Goal: Task Accomplishment & Management: Manage account settings

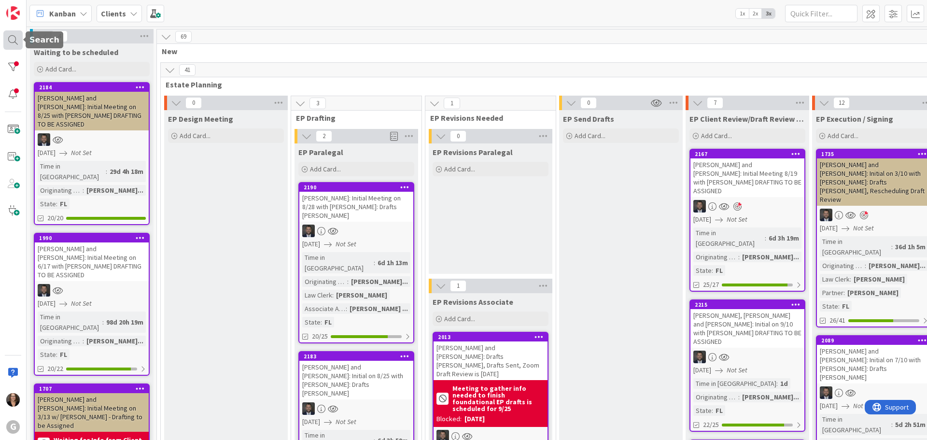
click at [8, 39] on div at bounding box center [12, 39] width 19 height 19
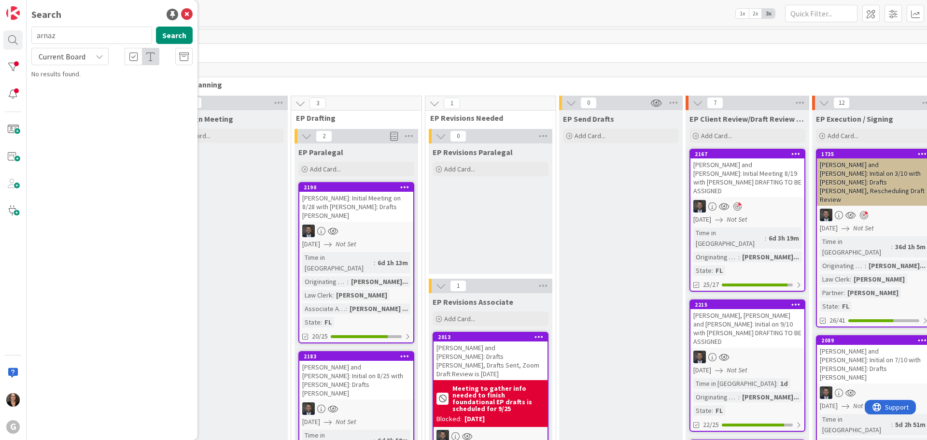
type input "arnaz"
click at [85, 87] on mark "Arnaz" at bounding box center [78, 85] width 20 height 10
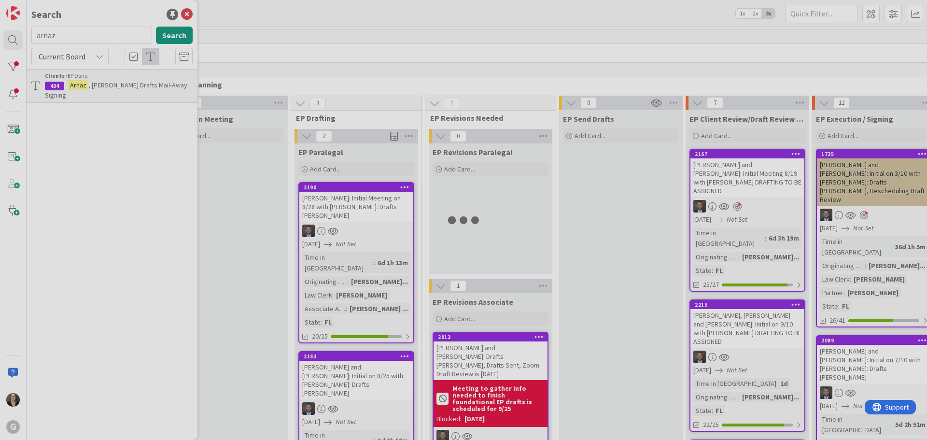
click at [85, 87] on div at bounding box center [463, 220] width 927 height 440
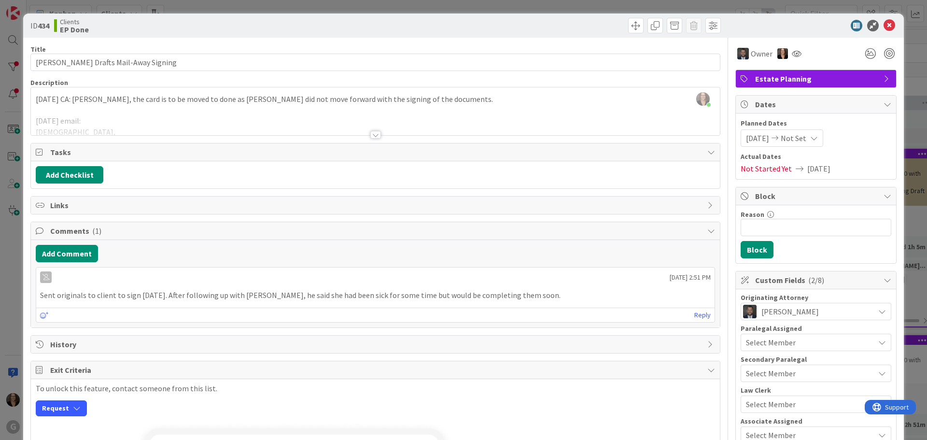
click at [742, 168] on span "Not Started Yet" at bounding box center [766, 169] width 51 height 12
click at [759, 170] on span "Not Started Yet" at bounding box center [766, 169] width 51 height 12
click at [792, 169] on icon at bounding box center [799, 169] width 15 height 8
click at [765, 171] on span "Not Started Yet" at bounding box center [766, 169] width 51 height 12
drag, startPoint x: 782, startPoint y: 169, endPoint x: 730, endPoint y: 176, distance: 53.0
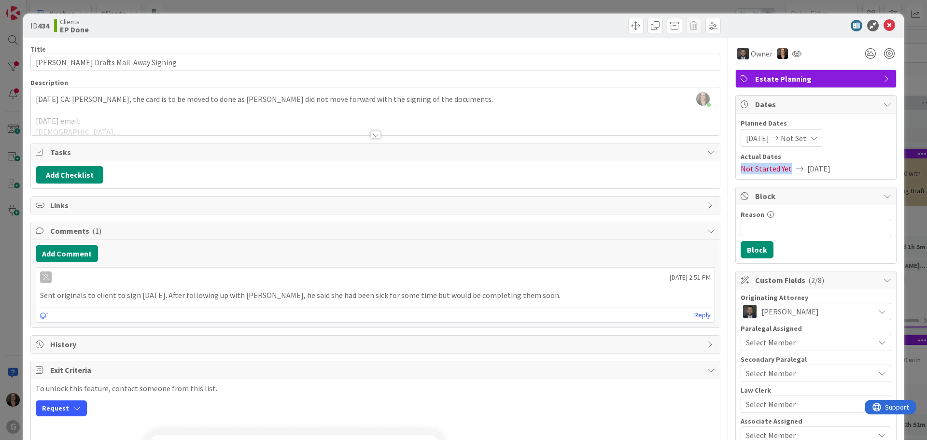
click at [736, 176] on div "Planned Dates 03/26/2024 Not Set Actual Dates Not Started Yet 09/18/2025" at bounding box center [816, 146] width 160 height 66
click at [755, 169] on span "Not Started Yet" at bounding box center [766, 169] width 51 height 12
click at [751, 167] on span "Not Started Yet" at bounding box center [766, 169] width 51 height 12
click at [884, 20] on icon at bounding box center [890, 26] width 12 height 12
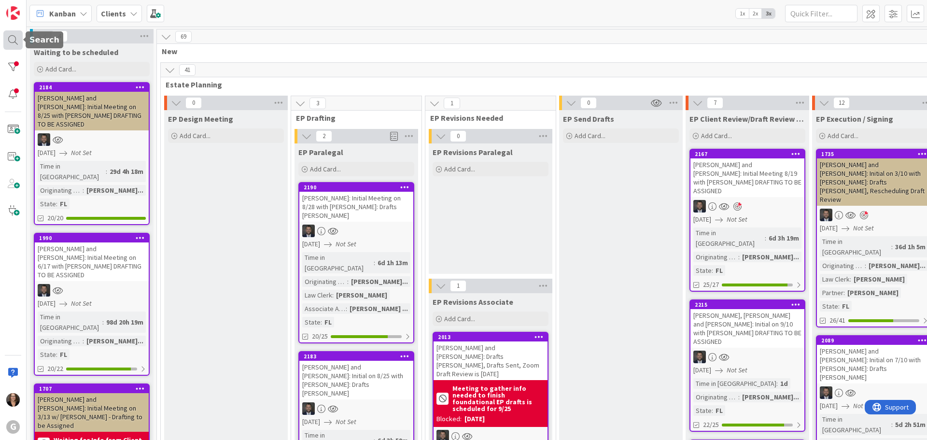
drag, startPoint x: 14, startPoint y: 42, endPoint x: 44, endPoint y: 41, distance: 29.9
click at [15, 41] on div at bounding box center [12, 39] width 19 height 19
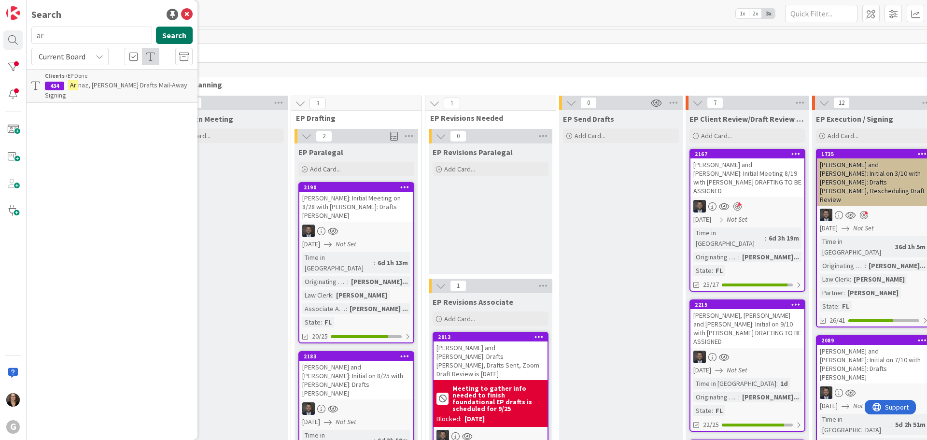
type input "a"
type input "Ben-Dor"
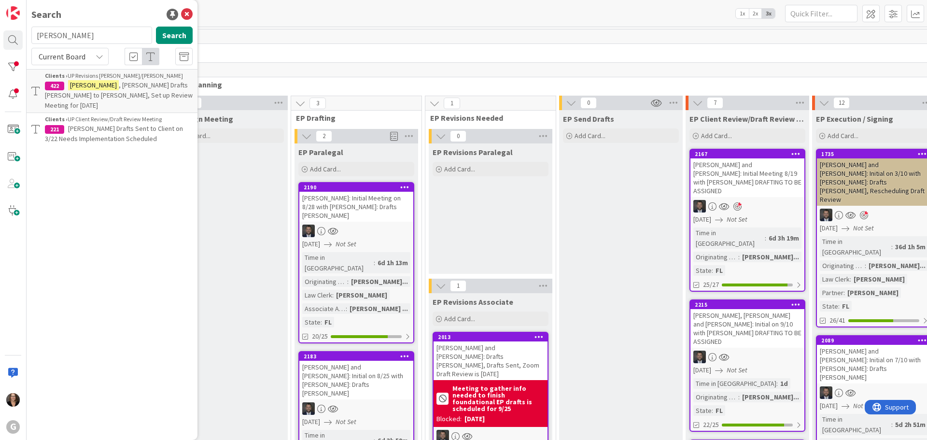
click at [119, 87] on span ", Eliezer Drafts Jonas to Bobby, Set up Review Meeting for 9-29-25" at bounding box center [119, 95] width 148 height 29
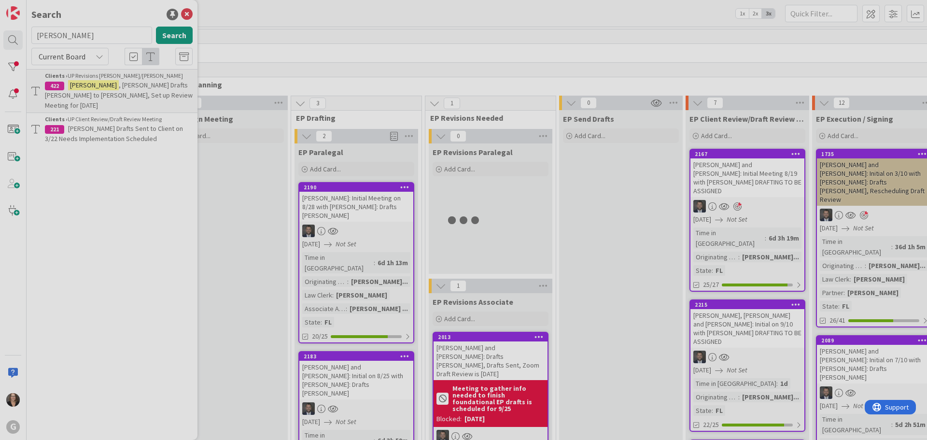
click at [119, 87] on div at bounding box center [463, 220] width 927 height 440
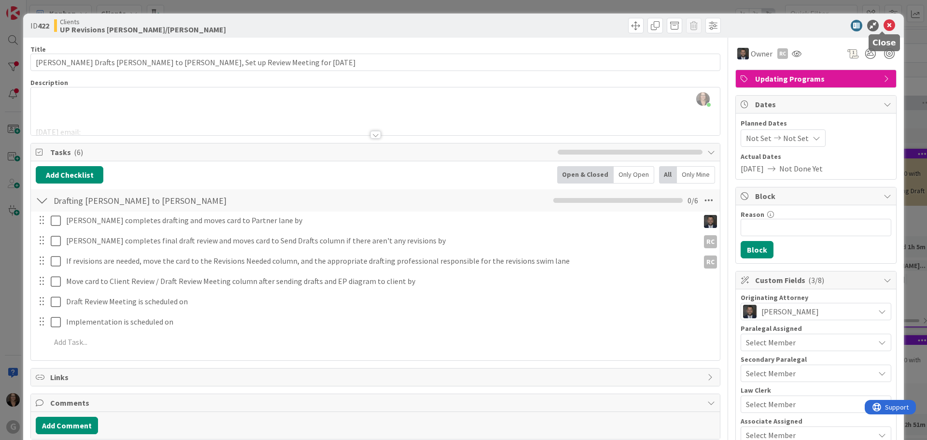
click at [884, 24] on icon at bounding box center [890, 26] width 12 height 12
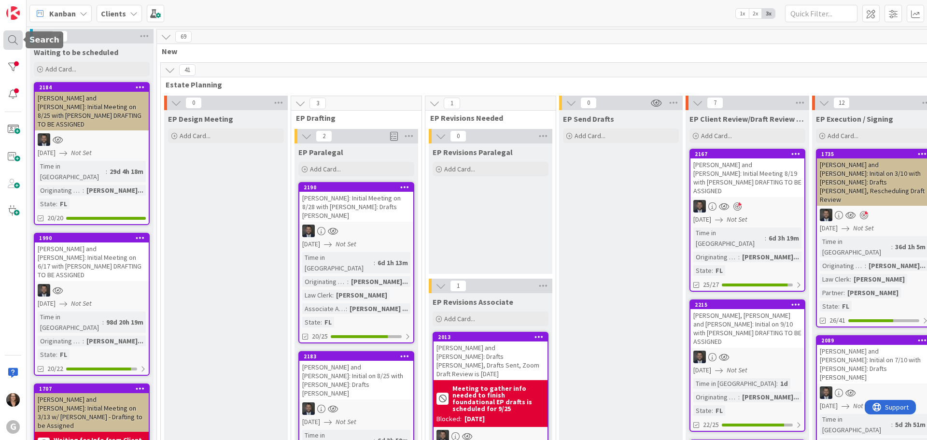
click at [14, 40] on div at bounding box center [12, 39] width 19 height 19
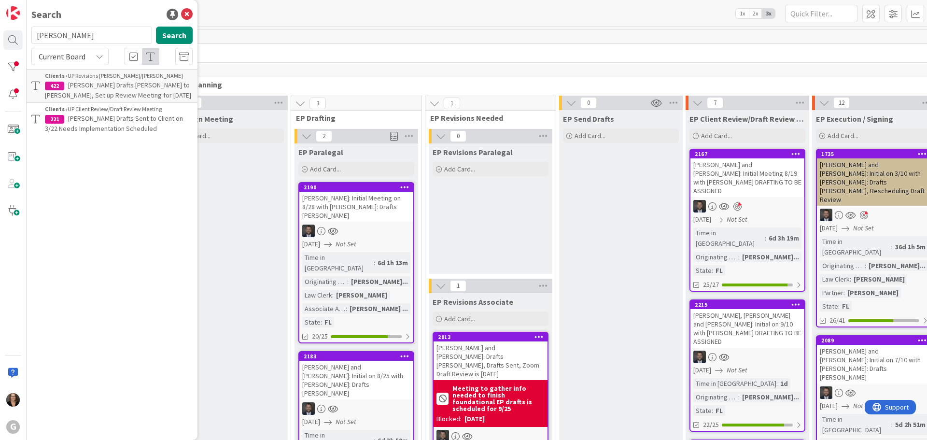
type input "Boehm"
click at [136, 90] on p "Boehm , Brenda and Herbert: Initial on 3/20 w/ Jonas CPT Drafts Paul Bobby. Dra…" at bounding box center [119, 100] width 148 height 41
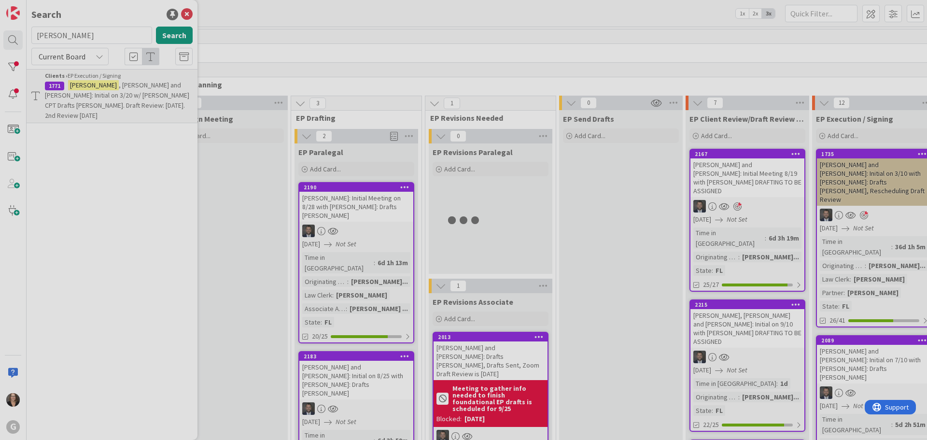
click at [136, 90] on div at bounding box center [463, 220] width 927 height 440
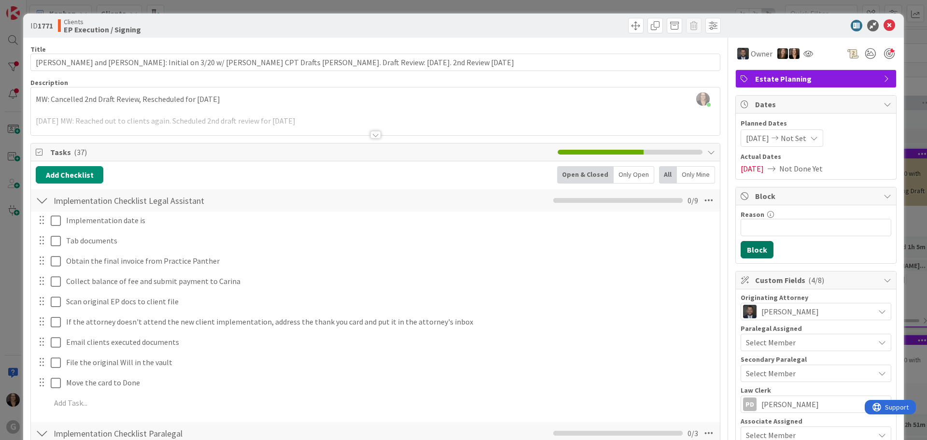
click at [748, 249] on button "Block" at bounding box center [757, 249] width 33 height 17
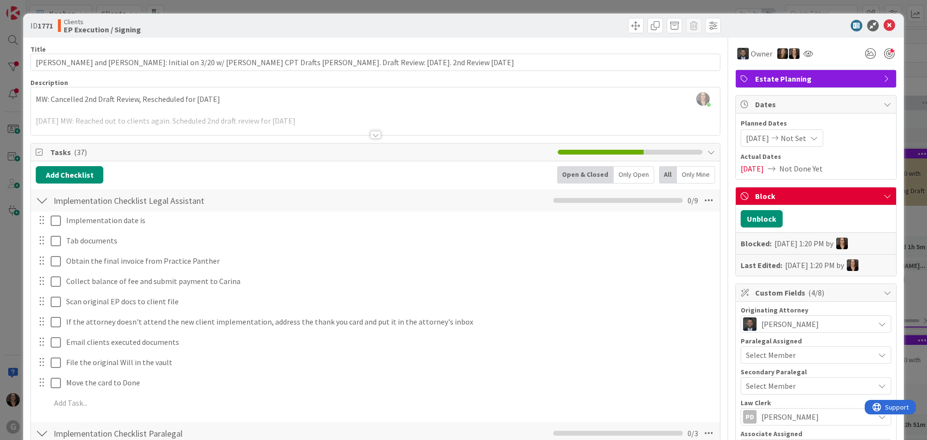
click at [792, 212] on div "Unblock Blocked: 09/24/2025 1:20 PM by Last Edited: 09/24/2025 1:20 PM by" at bounding box center [816, 240] width 160 height 70
click at [758, 197] on span "Block" at bounding box center [817, 196] width 124 height 12
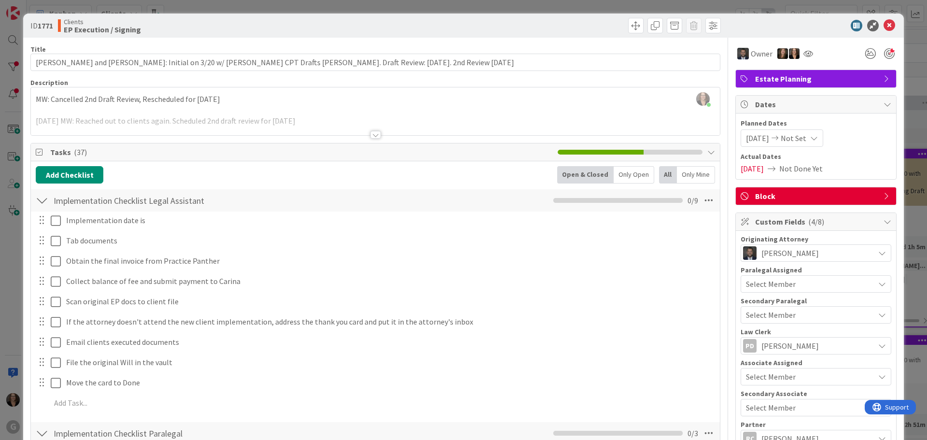
click at [876, 195] on div "Block" at bounding box center [816, 195] width 160 height 17
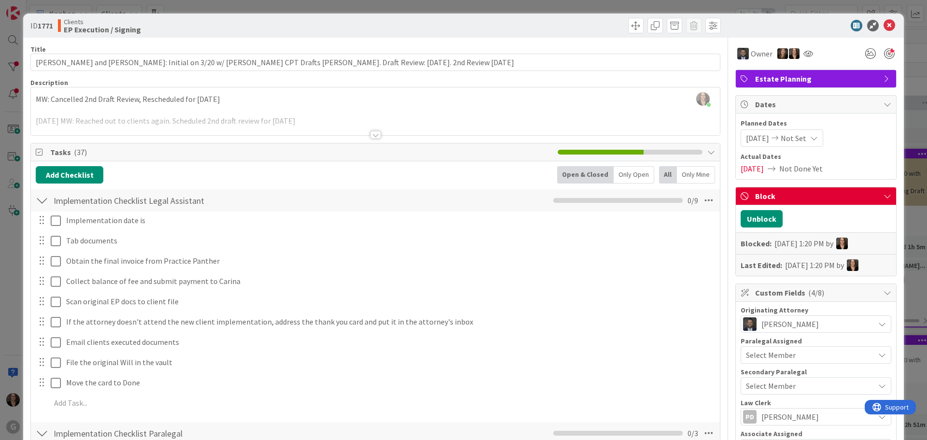
click at [824, 221] on div "Unblock Blocked: 09/24/2025 1:20 PM by Last Edited: 09/24/2025 1:20 PM by" at bounding box center [816, 240] width 160 height 70
click at [764, 217] on button "Unblock" at bounding box center [762, 218] width 42 height 17
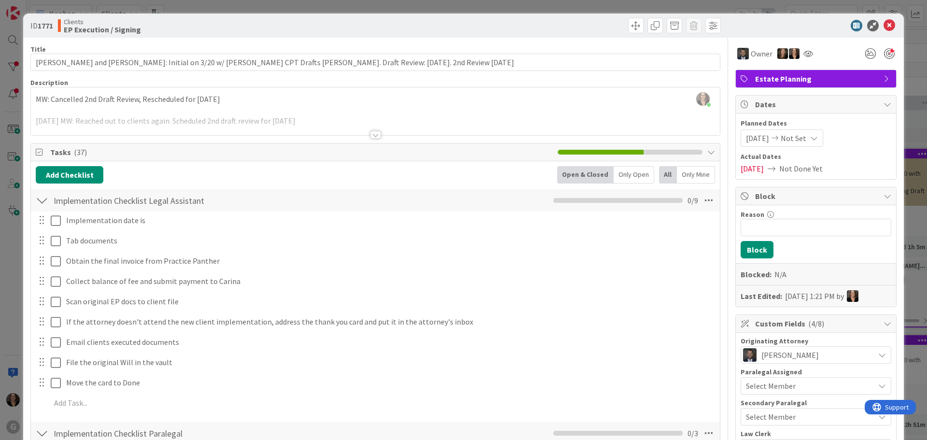
click at [794, 169] on span "Not Done Yet" at bounding box center [800, 169] width 43 height 12
click at [828, 168] on div "05/12/2025 Not Done Yet" at bounding box center [816, 169] width 151 height 12
click at [815, 137] on icon at bounding box center [814, 138] width 8 height 8
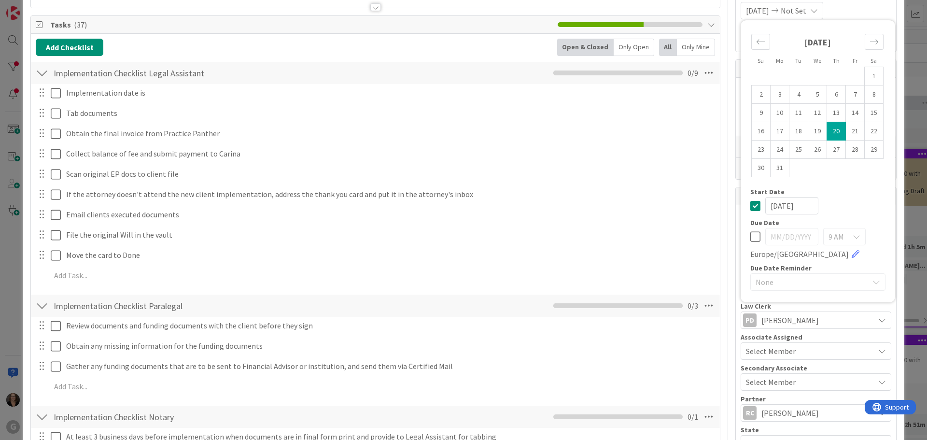
scroll to position [145, 0]
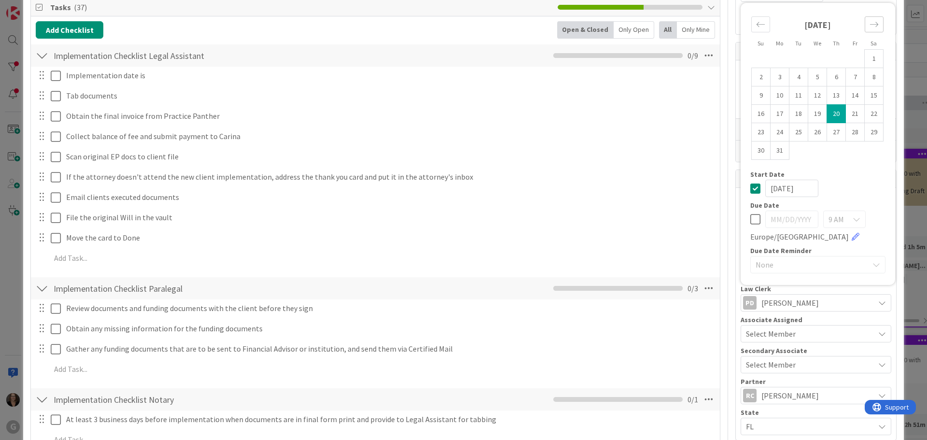
click at [870, 24] on icon "Move forward to switch to the next month." at bounding box center [874, 24] width 9 height 9
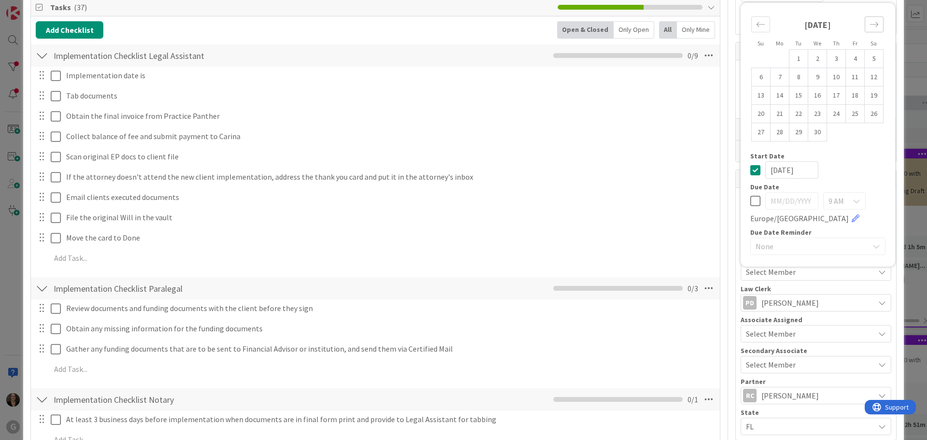
click at [870, 24] on icon "Move forward to switch to the next month." at bounding box center [874, 24] width 9 height 9
click at [870, 25] on icon "Move forward to switch to the next month." at bounding box center [874, 24] width 9 height 9
click at [870, 26] on icon "Move forward to switch to the next month." at bounding box center [874, 24] width 9 height 9
click at [870, 27] on icon "Move forward to switch to the next month." at bounding box center [874, 24] width 9 height 9
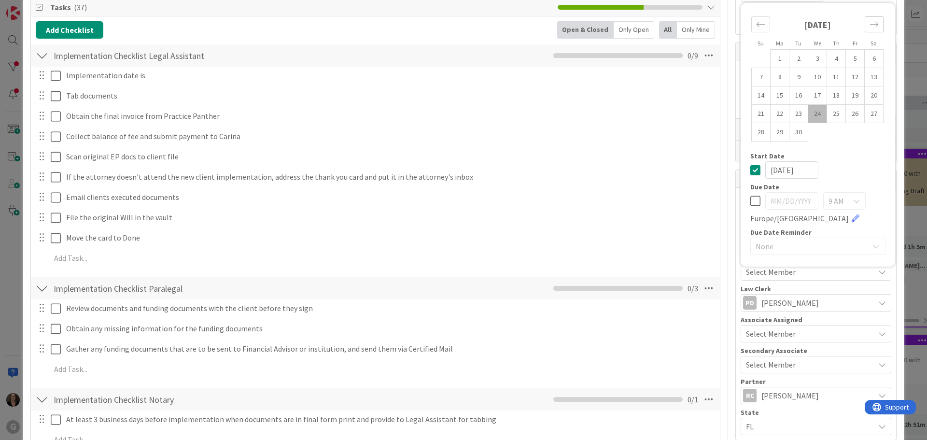
click at [870, 27] on icon "Move forward to switch to the next month." at bounding box center [874, 24] width 9 height 9
click at [850, 131] on td "31" at bounding box center [855, 132] width 19 height 18
type input "10/31/2025"
click at [750, 199] on icon at bounding box center [755, 201] width 10 height 12
type input "11/01/2025"
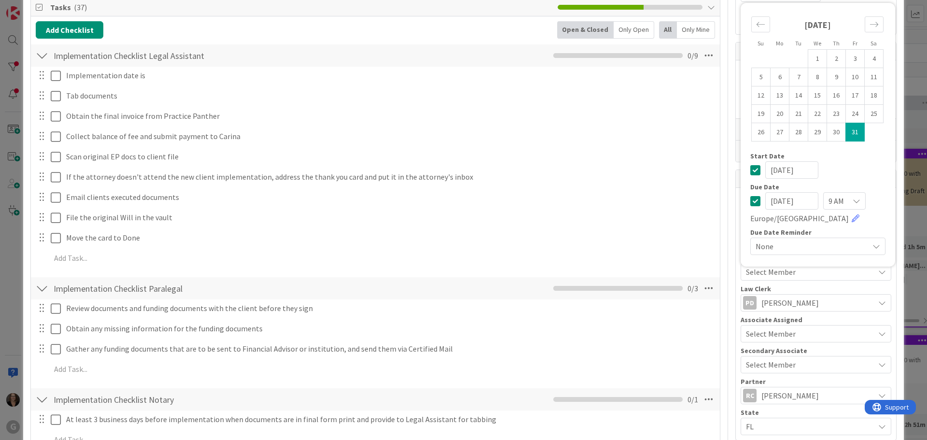
click at [853, 199] on icon at bounding box center [857, 201] width 8 height 8
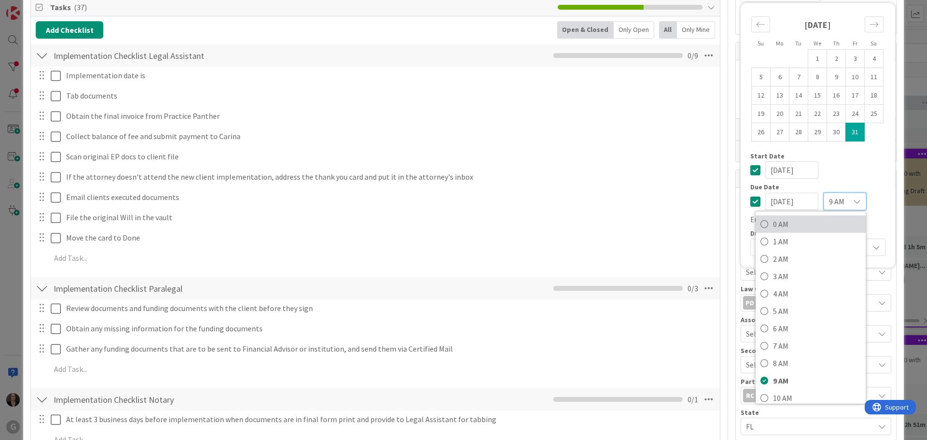
click at [760, 224] on icon at bounding box center [764, 224] width 8 height 14
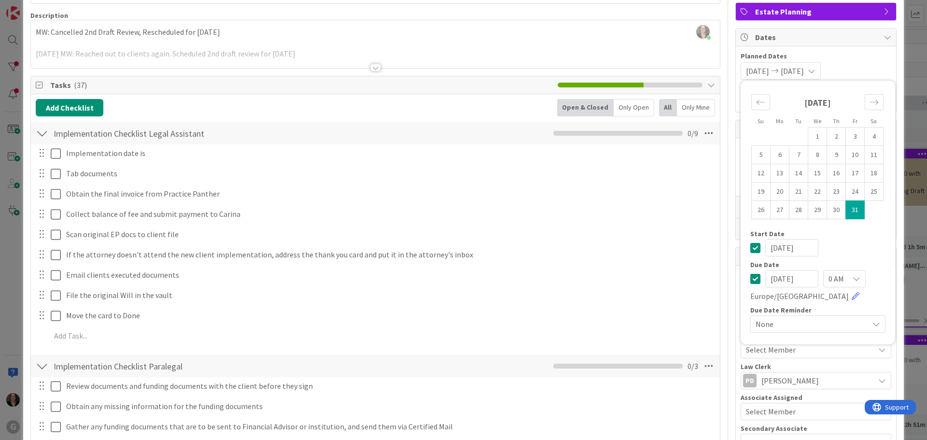
scroll to position [0, 0]
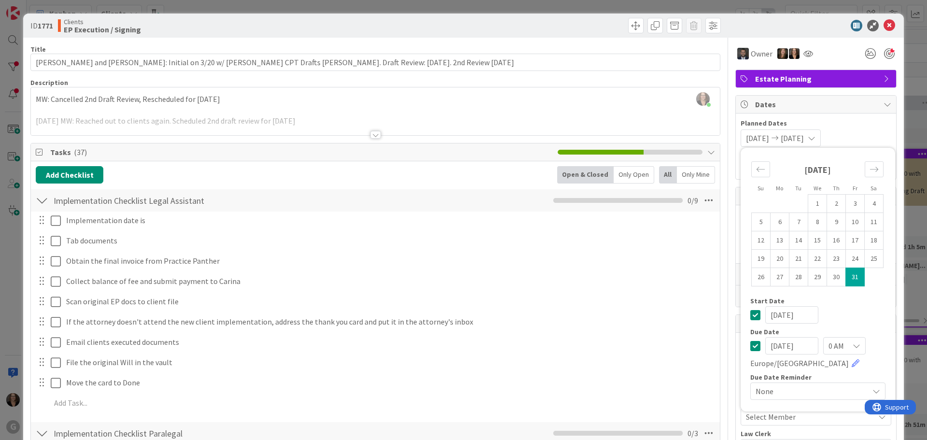
click at [781, 317] on input "10/31/2025" at bounding box center [791, 314] width 53 height 17
click at [757, 169] on icon "Move backward to switch to the previous month." at bounding box center [761, 169] width 8 height 5
click at [756, 169] on icon "Move backward to switch to the previous month." at bounding box center [760, 169] width 9 height 9
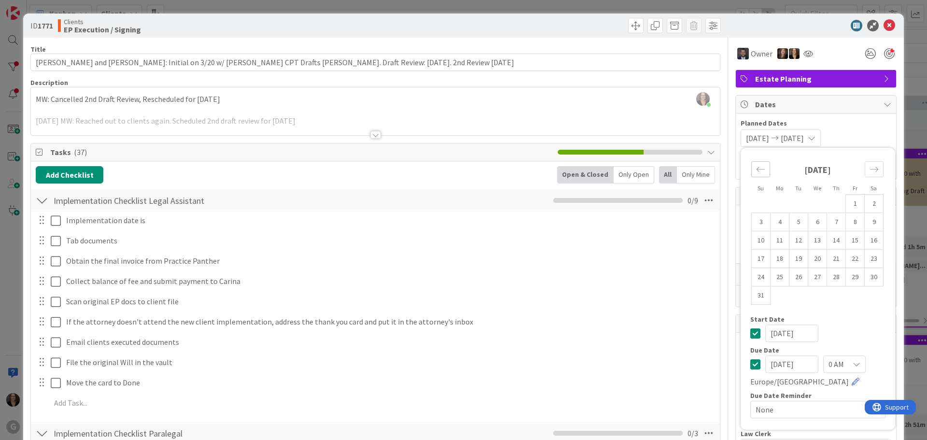
click at [756, 169] on icon "Move backward to switch to the previous month." at bounding box center [760, 169] width 9 height 9
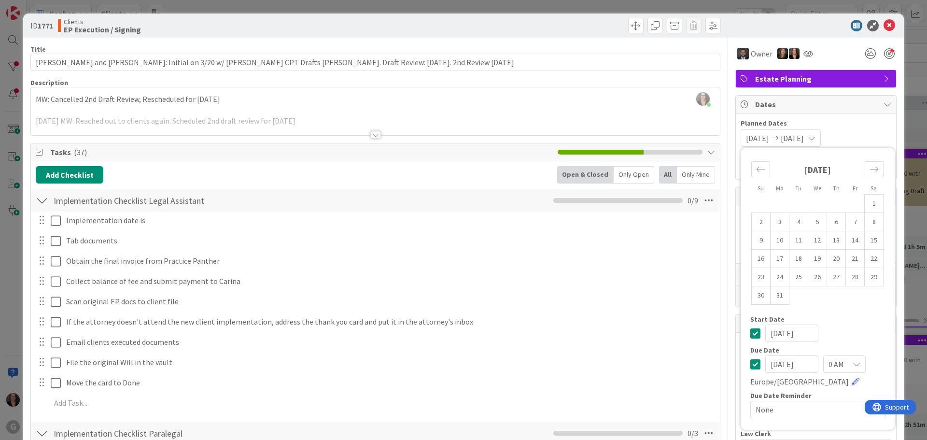
click at [771, 334] on input "10/31/2025" at bounding box center [791, 332] width 53 height 17
click at [750, 331] on icon at bounding box center [755, 333] width 10 height 12
type input "10/31/2025"
click at [750, 331] on icon at bounding box center [755, 333] width 10 height 12
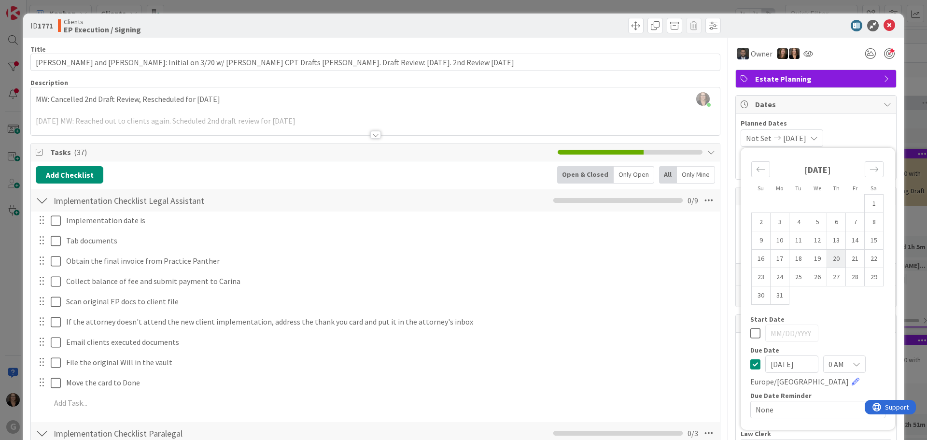
click at [831, 262] on td "20" at bounding box center [836, 259] width 19 height 18
type input "03/20/2025"
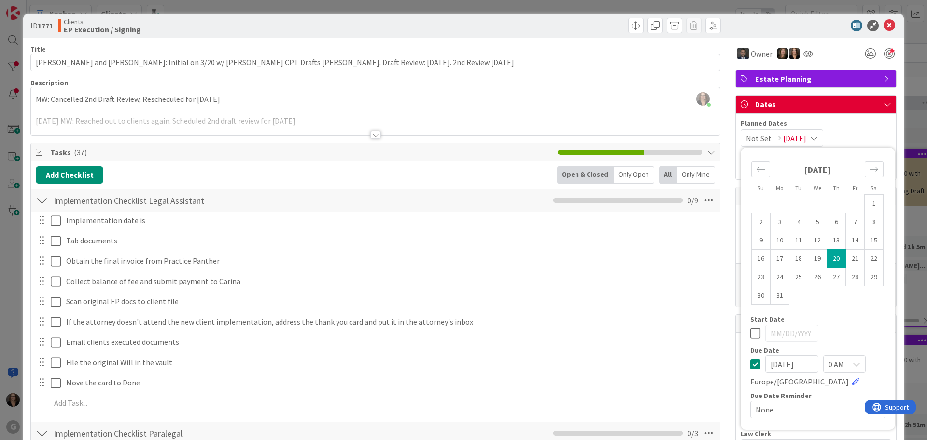
click at [777, 368] on input "03/20/2025" at bounding box center [791, 363] width 53 height 17
click at [750, 367] on icon at bounding box center [755, 364] width 10 height 12
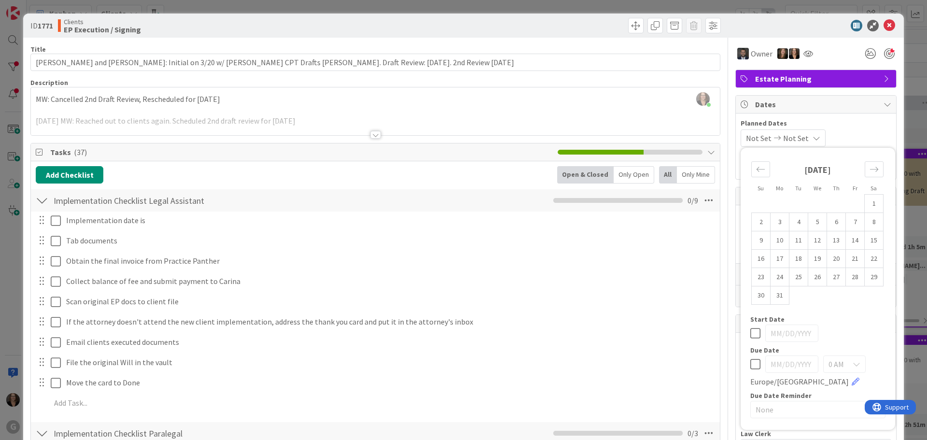
click at [750, 330] on icon at bounding box center [755, 333] width 10 height 12
click at [829, 258] on td "20" at bounding box center [836, 259] width 19 height 18
type input "03/20/2025"
click at [750, 368] on icon at bounding box center [755, 364] width 10 height 12
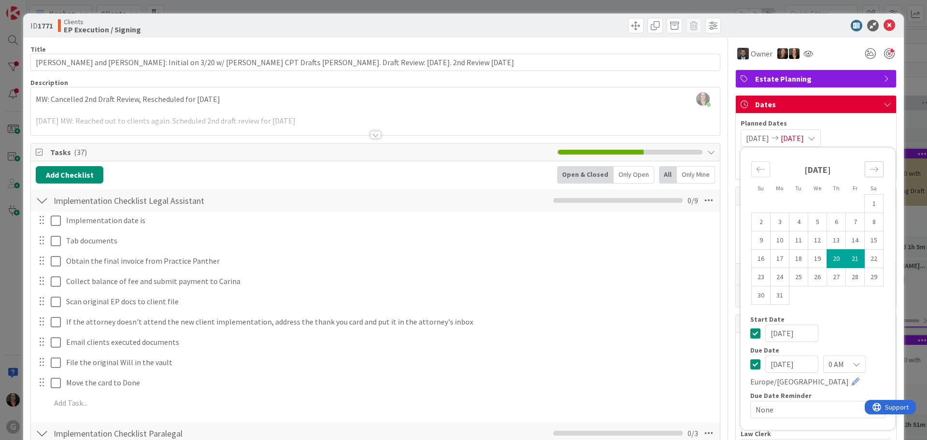
click at [870, 168] on icon "Move forward to switch to the next month." at bounding box center [874, 169] width 9 height 9
click at [870, 168] on icon "Move forward to switch to the next month." at bounding box center [874, 169] width 8 height 5
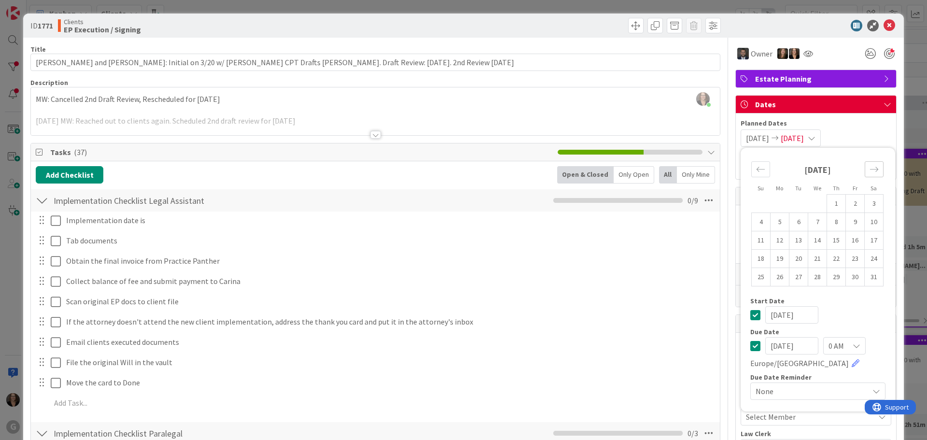
click at [870, 168] on icon "Move forward to switch to the next month." at bounding box center [874, 169] width 8 height 5
click at [870, 168] on icon "Move forward to switch to the next month." at bounding box center [874, 169] width 9 height 9
click at [870, 169] on icon "Move forward to switch to the next month." at bounding box center [874, 169] width 9 height 9
click at [870, 170] on icon "Move forward to switch to the next month." at bounding box center [874, 169] width 9 height 9
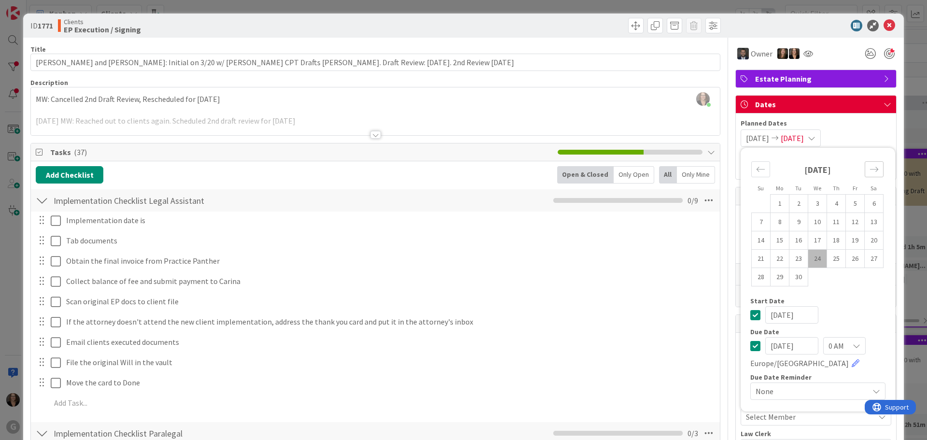
click at [870, 170] on icon "Move forward to switch to the next month." at bounding box center [874, 169] width 9 height 9
click at [870, 171] on icon "Move forward to switch to the next month." at bounding box center [874, 169] width 9 height 9
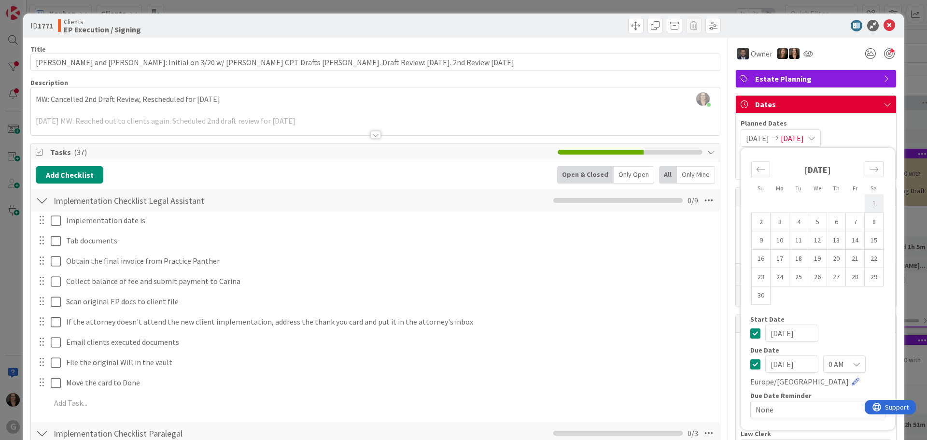
click at [865, 205] on td "1" at bounding box center [874, 203] width 19 height 18
type input "11/01/2025"
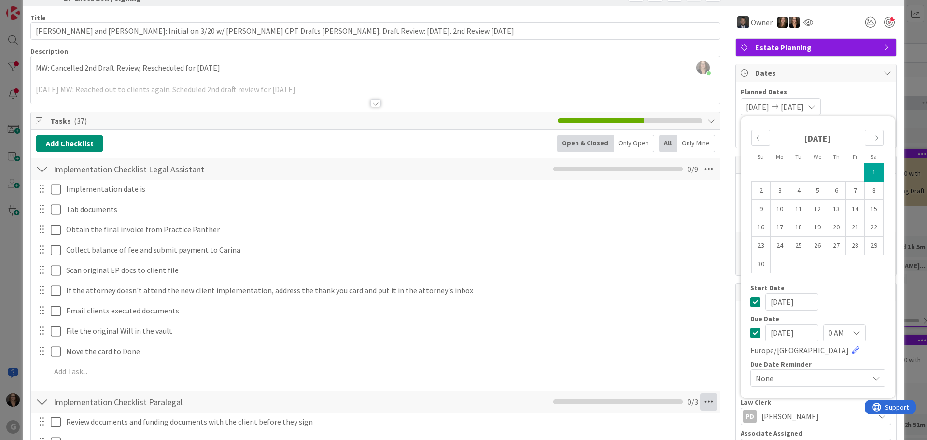
scroll to position [48, 0]
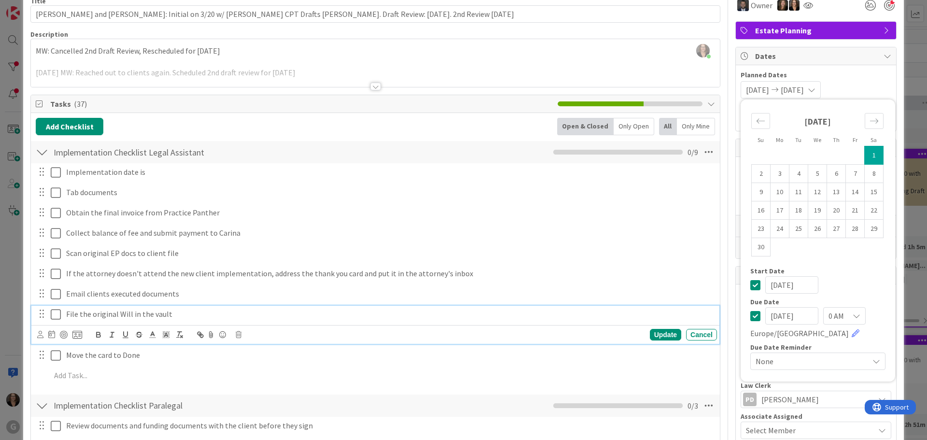
click at [639, 316] on p "File the original Will in the vault" at bounding box center [389, 314] width 647 height 11
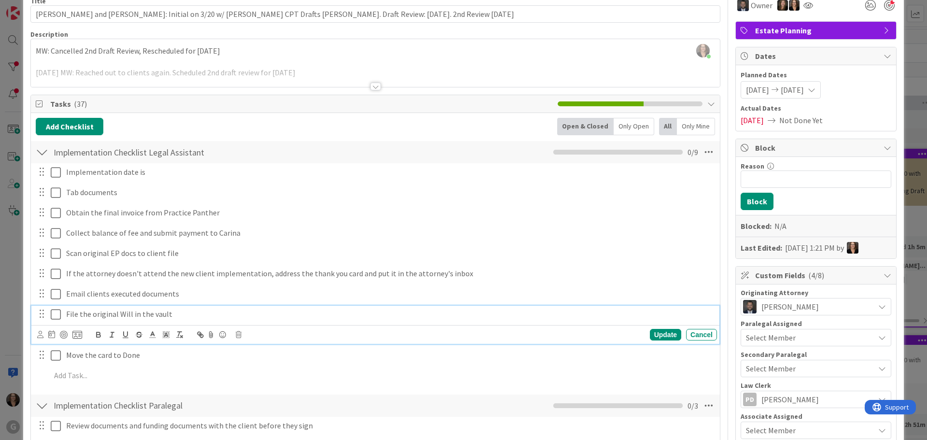
click at [805, 121] on span "Not Done Yet" at bounding box center [800, 120] width 43 height 12
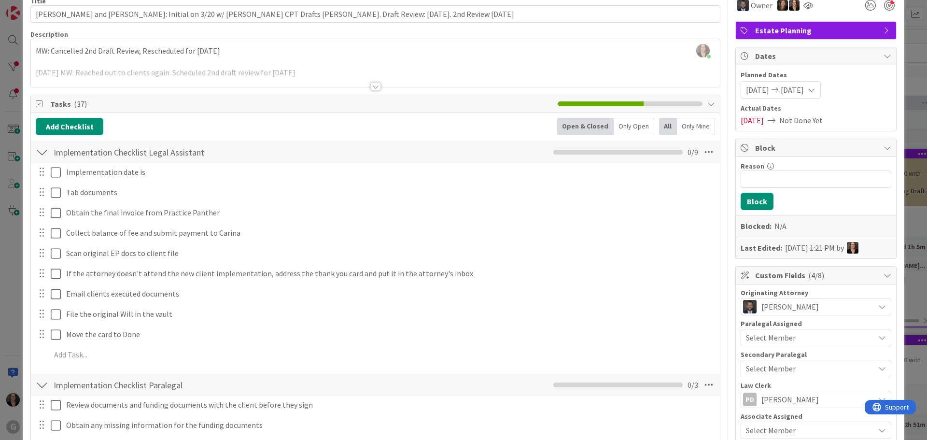
click at [805, 121] on span "Not Done Yet" at bounding box center [800, 120] width 43 height 12
click at [807, 121] on span "Not Done Yet" at bounding box center [800, 120] width 43 height 12
click at [763, 120] on span "05/12/2025" at bounding box center [752, 120] width 23 height 12
drag, startPoint x: 820, startPoint y: 121, endPoint x: 856, endPoint y: 123, distance: 36.7
click at [820, 121] on span "Not Done Yet" at bounding box center [800, 120] width 43 height 12
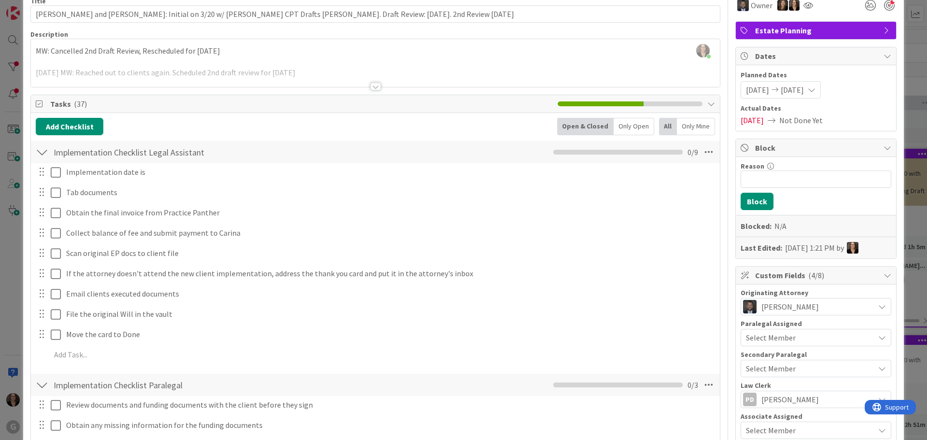
scroll to position [0, 0]
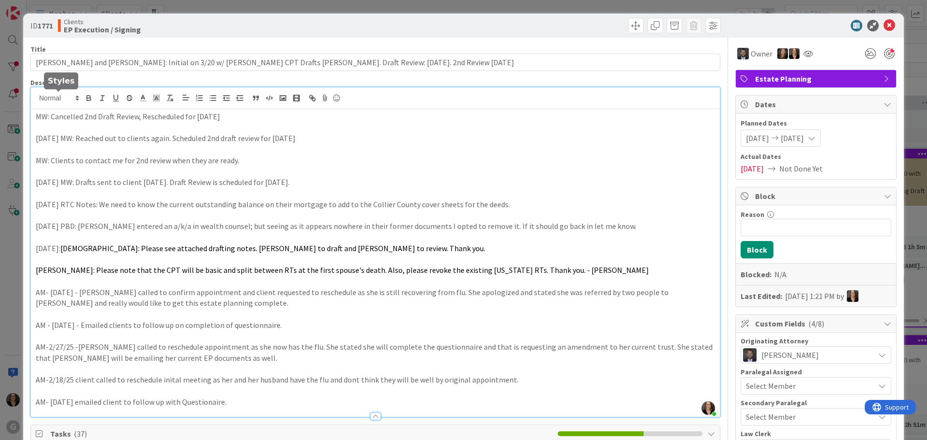
click at [35, 100] on div "Michelle Wilson joined 3 m ago MW: Cancelled 2nd Draft Review, Rescheduled for …" at bounding box center [375, 251] width 689 height 329
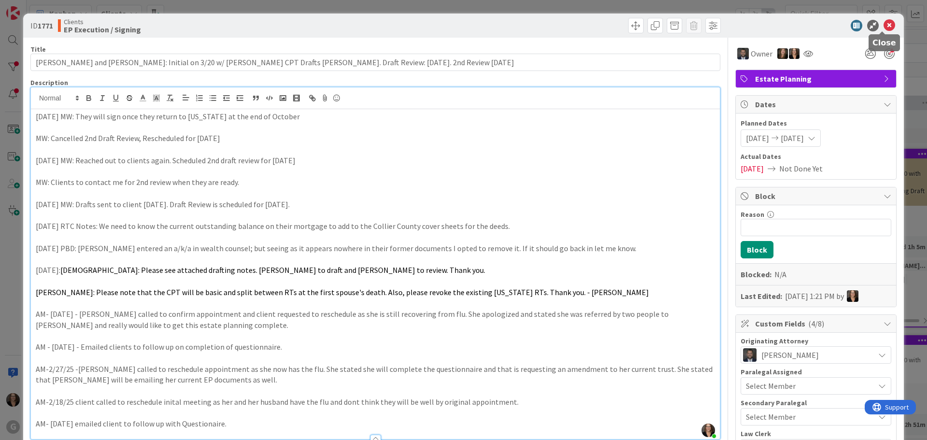
click at [884, 25] on icon at bounding box center [890, 26] width 12 height 12
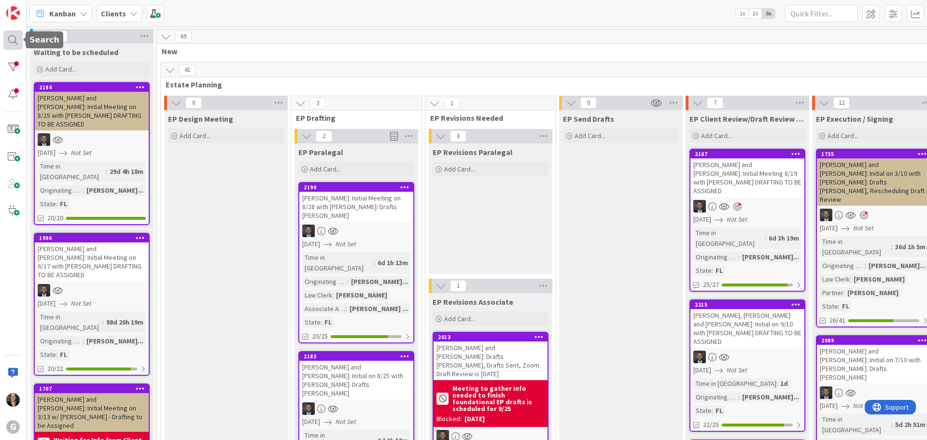
click at [14, 41] on div at bounding box center [12, 39] width 19 height 19
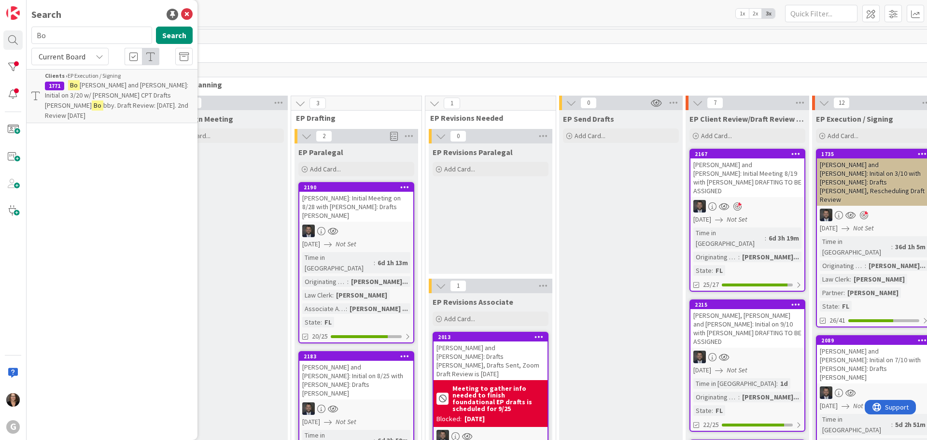
type input "B"
type input "colaneri"
click at [110, 84] on span ", Jacqueline: Initial Meeting on 5/27 with Jonas: Drafts Chris Bobby, Draft Rev…" at bounding box center [116, 100] width 142 height 39
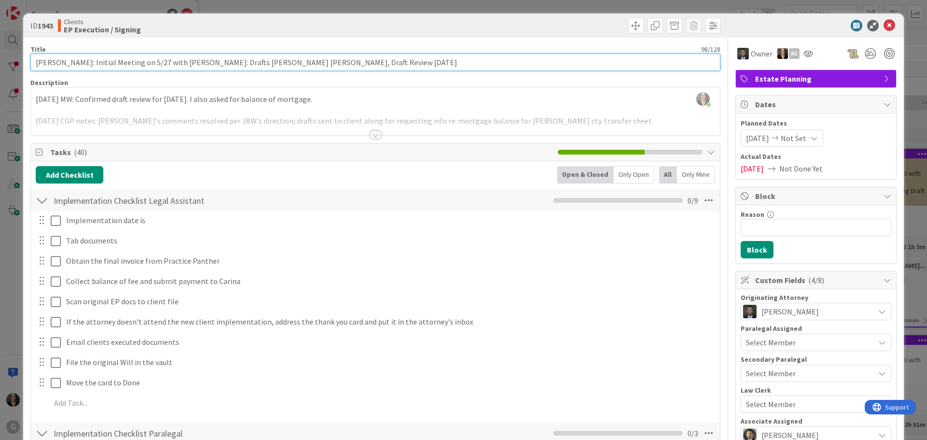
click at [348, 64] on input "Colaneri, Jacqueline: Initial Meeting on 5/27 with Jonas: Drafts Chris Bobby, D…" at bounding box center [375, 62] width 690 height 17
drag, startPoint x: 347, startPoint y: 66, endPoint x: 359, endPoint y: 64, distance: 12.2
click at [348, 66] on input "Colaneri, Jacqueline: Initial Meeting on 5/27 with Jonas: Drafts Chris Bobby, D…" at bounding box center [375, 62] width 690 height 17
type input "Colaneri, Jacqueline: Initial Meeting on 5/27 with Jonas: Drafts Chris Bobby, D…"
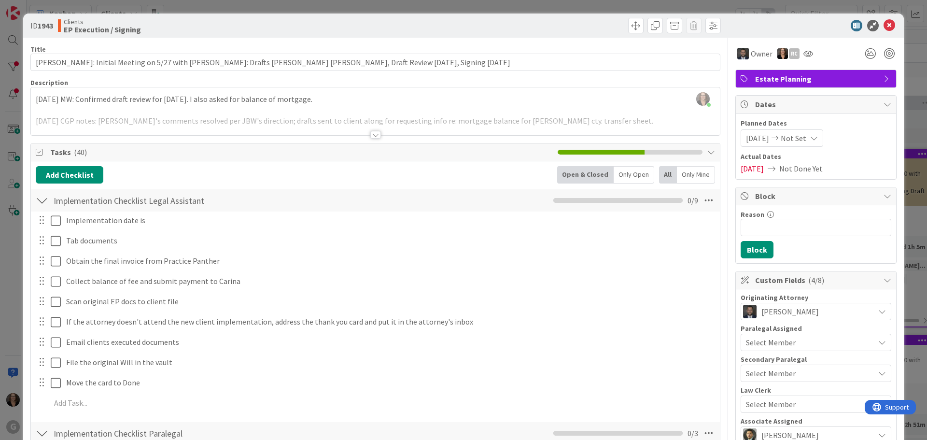
click at [806, 136] on span "Not Set" at bounding box center [794, 138] width 26 height 12
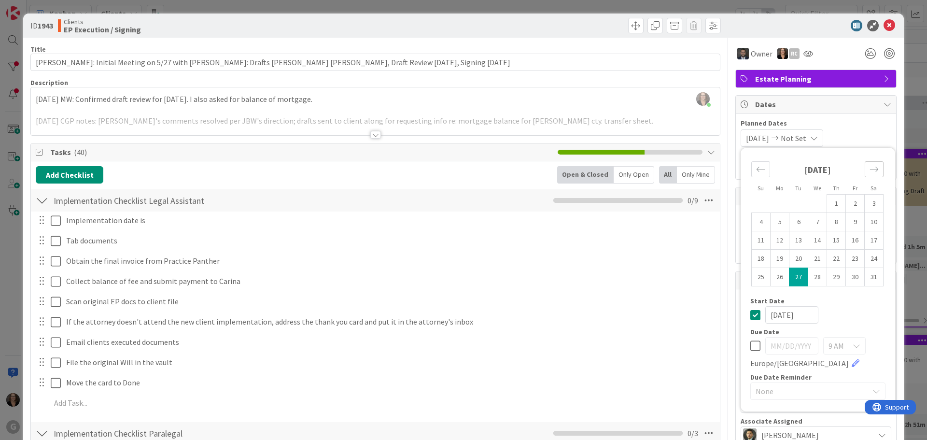
click at [870, 168] on icon "Move forward to switch to the next month." at bounding box center [874, 169] width 9 height 9
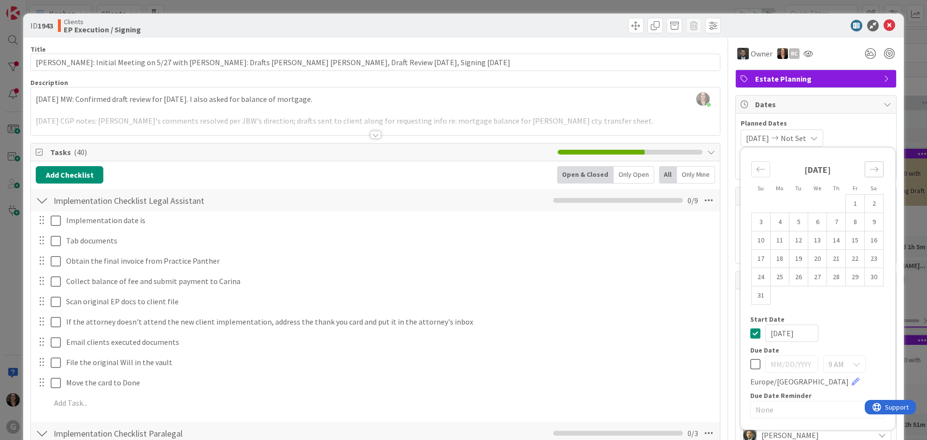
click at [870, 168] on icon "Move forward to switch to the next month." at bounding box center [874, 169] width 9 height 9
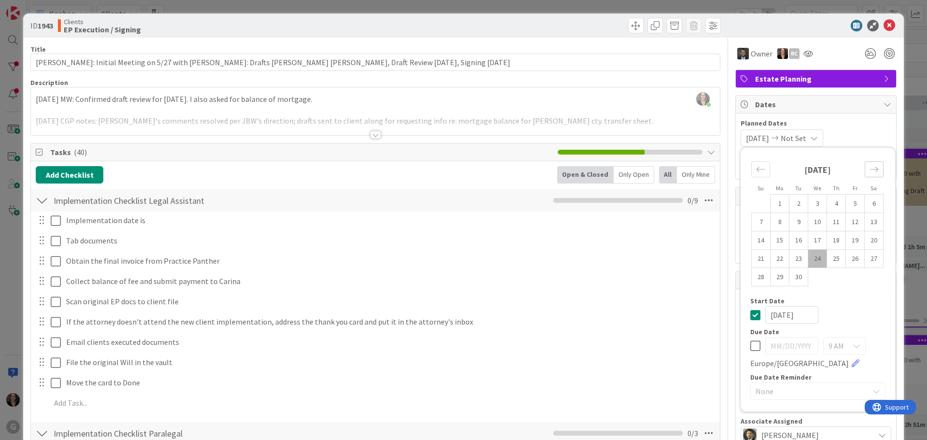
click at [870, 168] on icon "Move forward to switch to the next month." at bounding box center [874, 169] width 9 height 9
click at [756, 170] on icon "Move backward to switch to the previous month." at bounding box center [760, 169] width 9 height 9
click at [774, 277] on td "29" at bounding box center [780, 277] width 19 height 18
type input "09/29/2025"
click at [751, 173] on div "Move backward to switch to the previous month." at bounding box center [760, 169] width 19 height 16
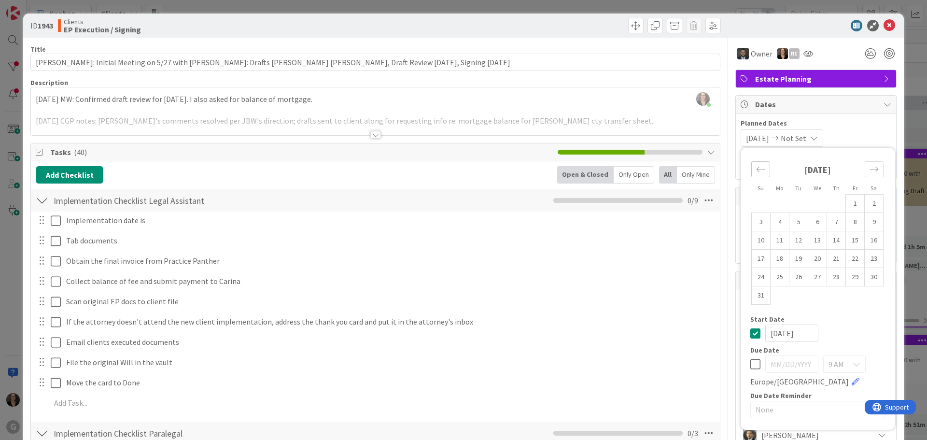
click at [751, 173] on div "Move backward to switch to the previous month." at bounding box center [760, 169] width 19 height 16
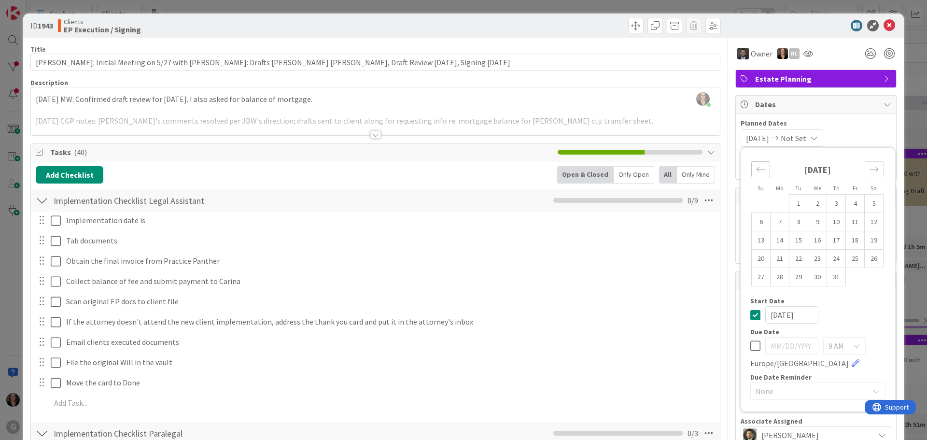
click at [751, 173] on div "Move backward to switch to the previous month." at bounding box center [760, 169] width 19 height 16
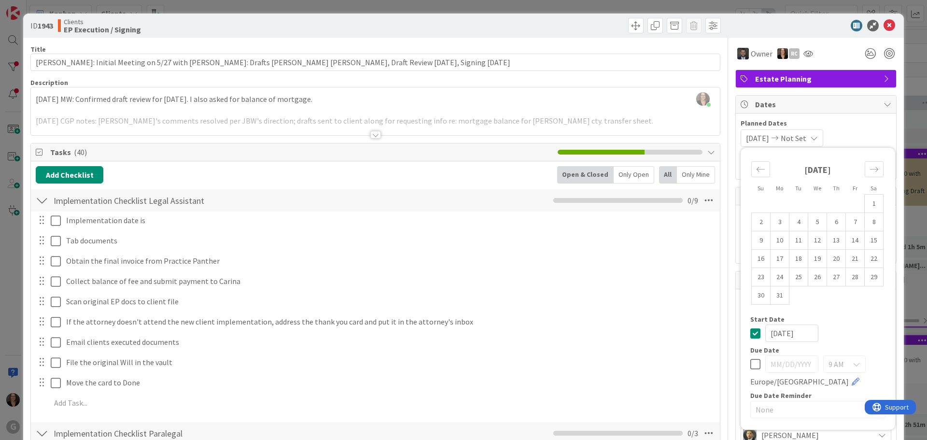
click at [752, 365] on icon at bounding box center [755, 364] width 10 height 12
click at [870, 169] on icon "Move forward to switch to the next month." at bounding box center [874, 169] width 9 height 9
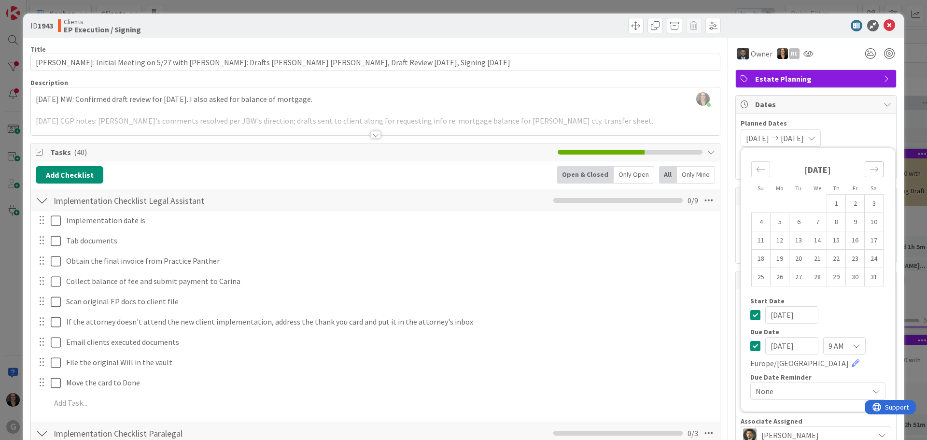
click at [870, 169] on icon "Move forward to switch to the next month." at bounding box center [874, 169] width 9 height 9
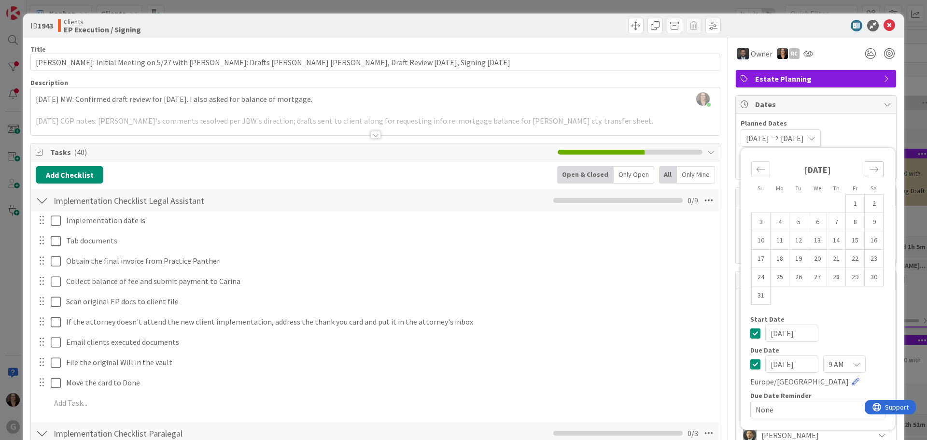
click at [870, 169] on icon "Move forward to switch to the next month." at bounding box center [874, 169] width 9 height 9
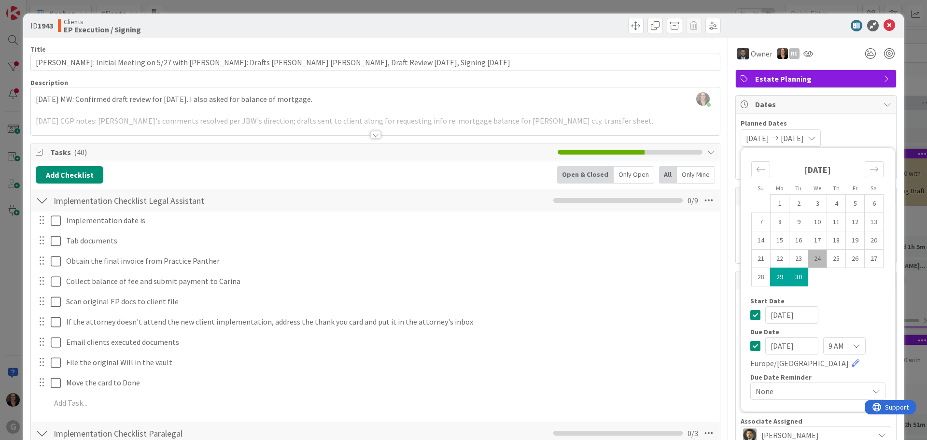
click at [773, 276] on td "29" at bounding box center [780, 277] width 19 height 18
type input "09/29/2025"
click at [771, 278] on td "29" at bounding box center [780, 277] width 19 height 18
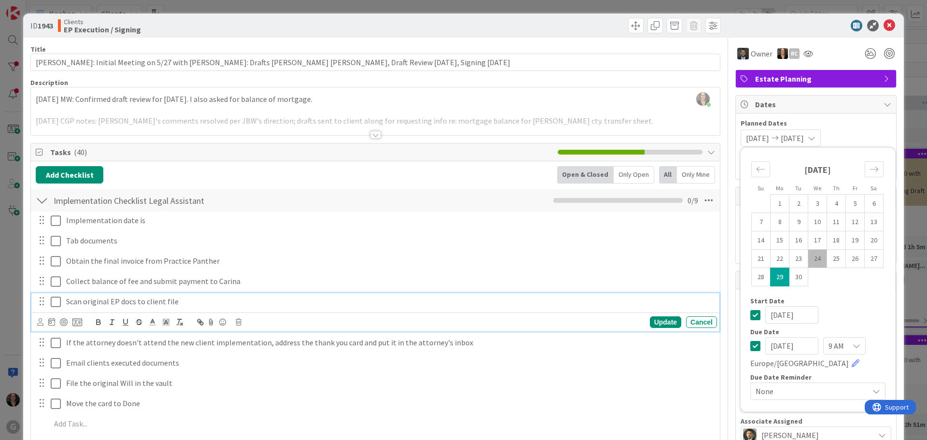
click at [661, 309] on div "Scan original EP docs to client file" at bounding box center [389, 301] width 655 height 17
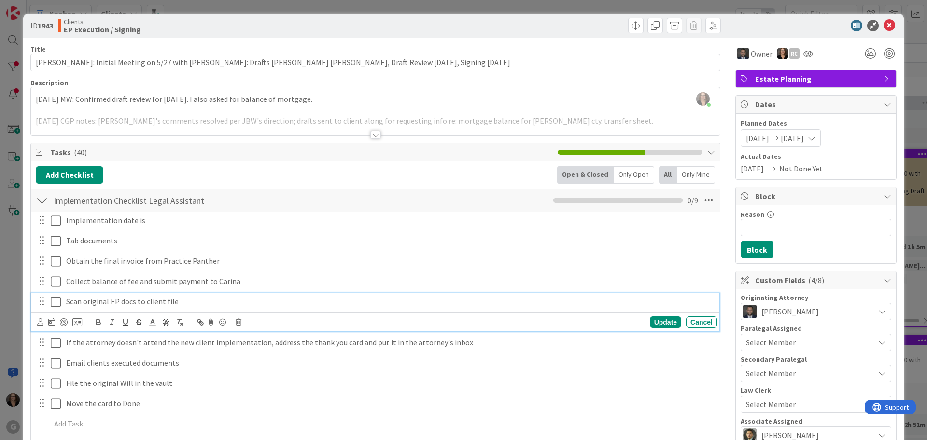
click at [762, 135] on span "09/29/2025" at bounding box center [757, 138] width 23 height 12
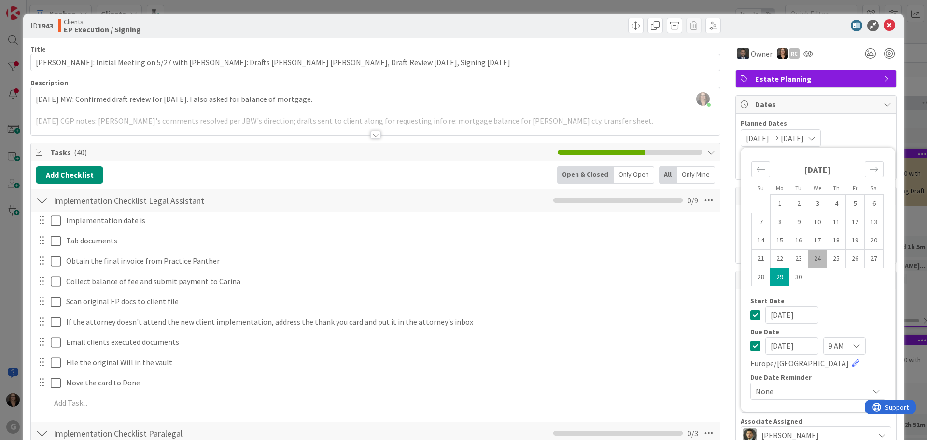
click at [750, 314] on icon at bounding box center [755, 315] width 10 height 12
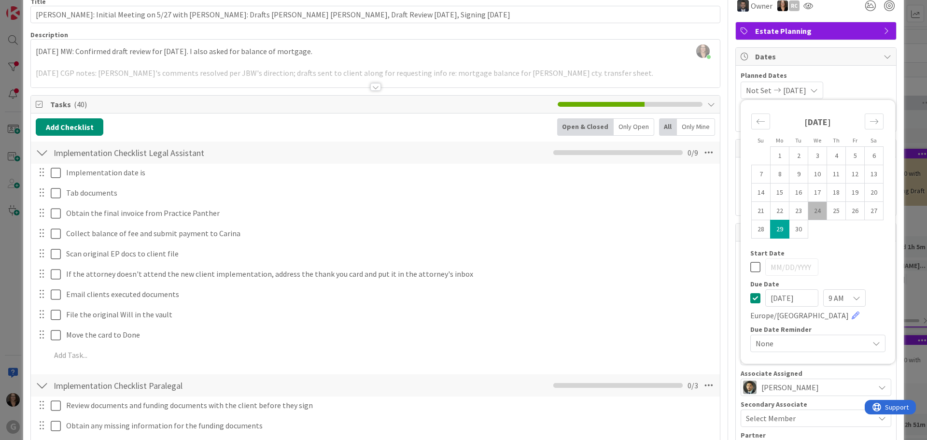
scroll to position [48, 0]
click at [414, 52] on div "Michelle Wilson just joined 8-18-25 MW: Confirmed draft review for Tuesday, 8-2…" at bounding box center [375, 63] width 689 height 48
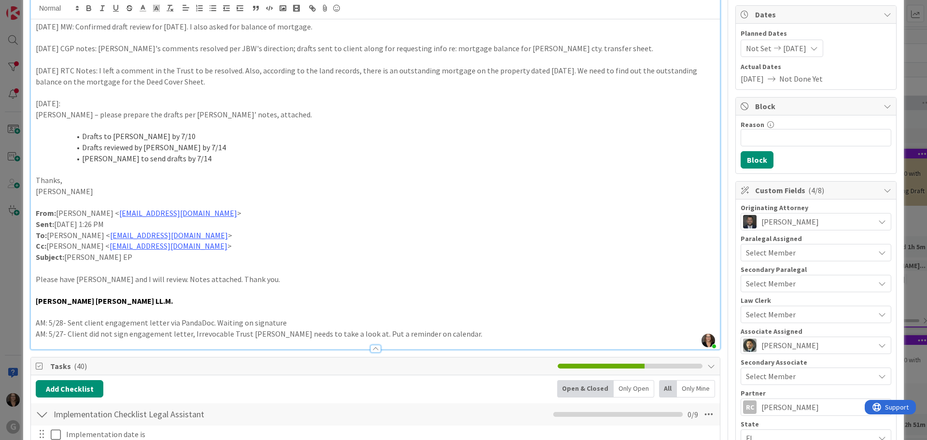
scroll to position [0, 0]
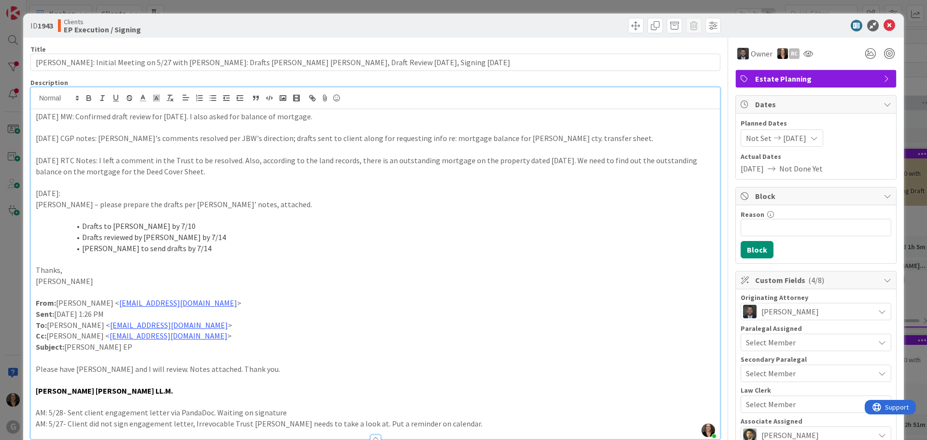
click at [746, 137] on span "Not Set" at bounding box center [759, 138] width 26 height 12
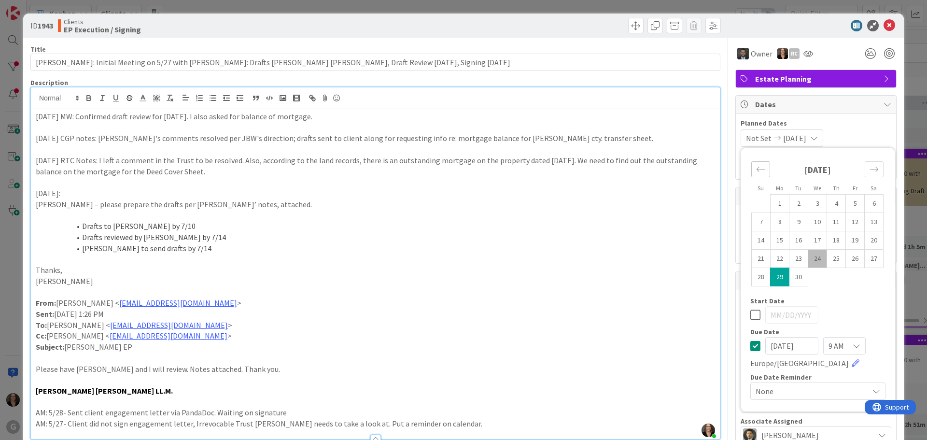
click at [756, 171] on icon "Move backward to switch to the previous month." at bounding box center [760, 169] width 9 height 9
click at [808, 203] on td "2" at bounding box center [817, 204] width 19 height 18
type input "07/02/2025"
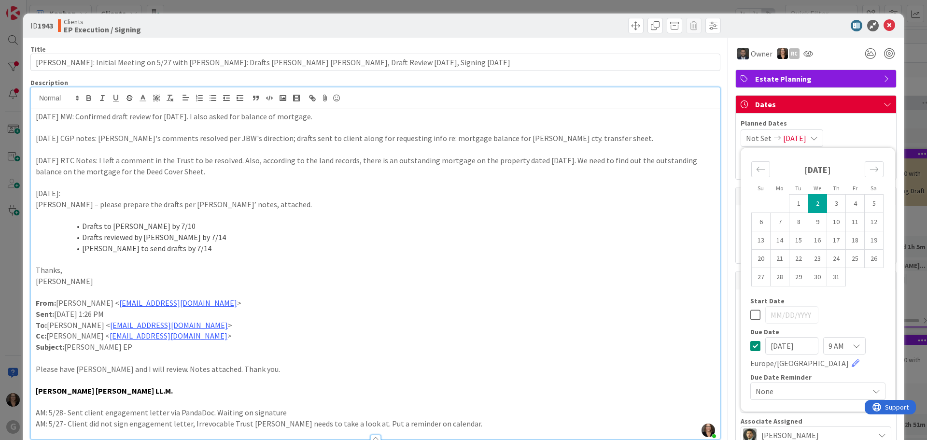
click at [750, 314] on icon at bounding box center [755, 315] width 10 height 12
click at [814, 204] on td "2" at bounding box center [817, 204] width 19 height 18
type input "07/02/2025"
click at [752, 349] on icon at bounding box center [755, 346] width 10 height 12
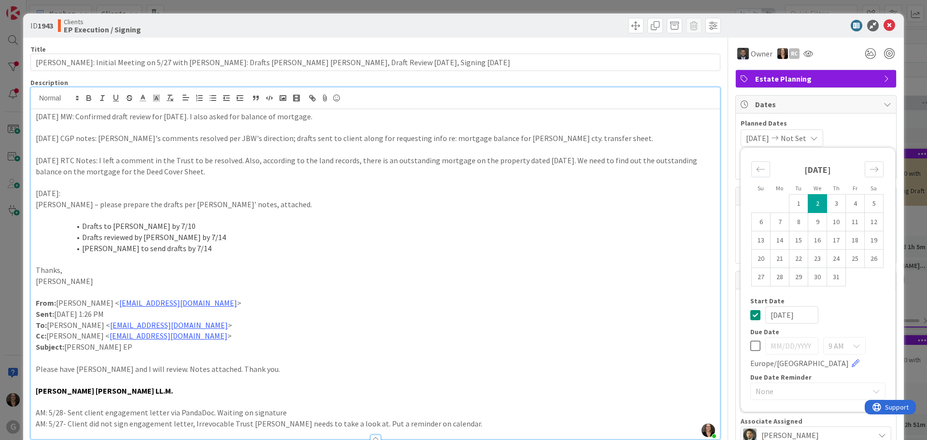
click at [750, 346] on icon at bounding box center [755, 346] width 10 height 12
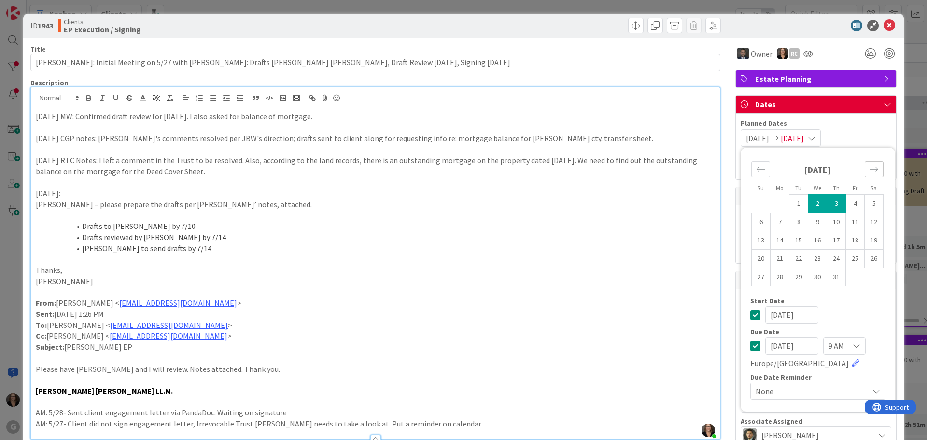
click at [870, 169] on icon "Move forward to switch to the next month." at bounding box center [874, 169] width 9 height 9
click at [773, 277] on td "29" at bounding box center [780, 277] width 19 height 18
type input "09/29/2025"
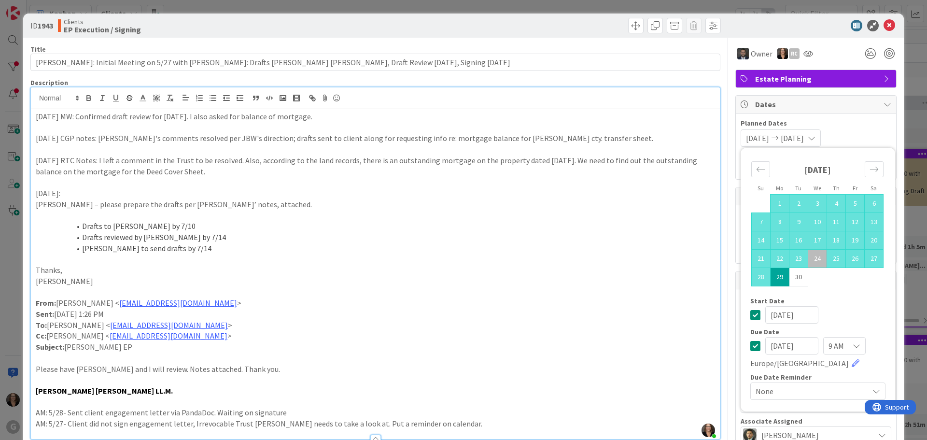
click at [643, 325] on p "To: Shari Brousseau < sbrousseau@gwtrust.law >" at bounding box center [375, 325] width 679 height 11
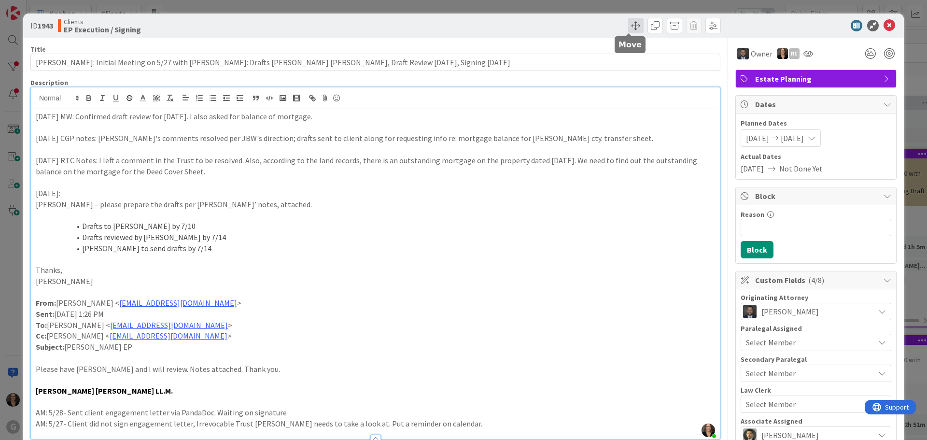
click at [632, 21] on span at bounding box center [635, 25] width 15 height 15
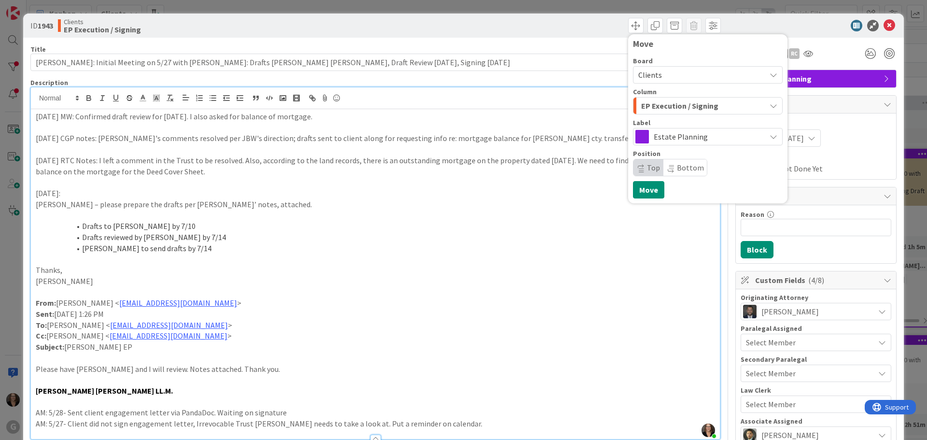
click at [770, 106] on icon "button" at bounding box center [774, 106] width 8 height 8
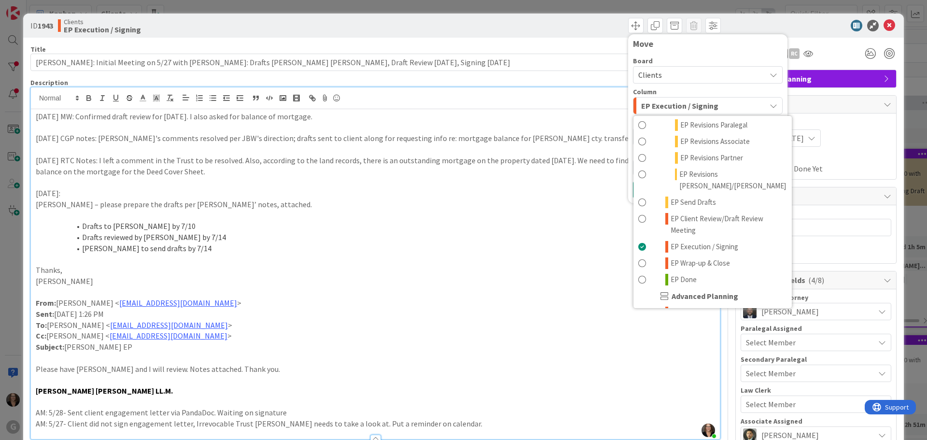
scroll to position [193, 0]
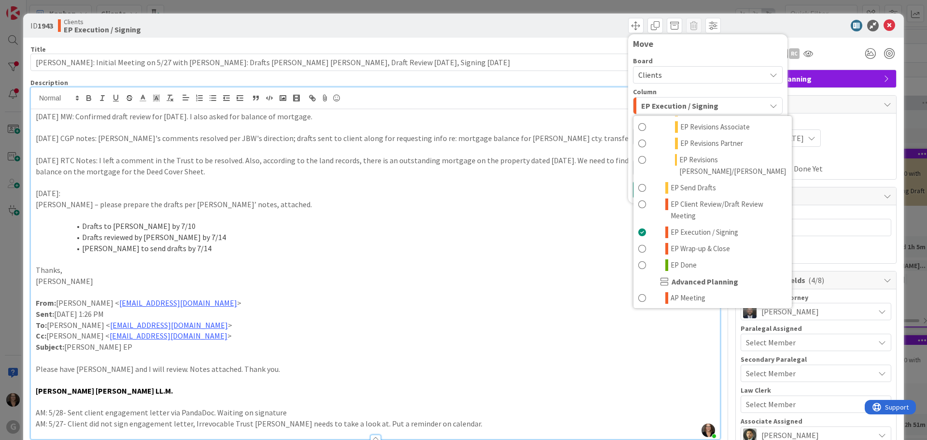
click at [481, 260] on p at bounding box center [375, 258] width 679 height 11
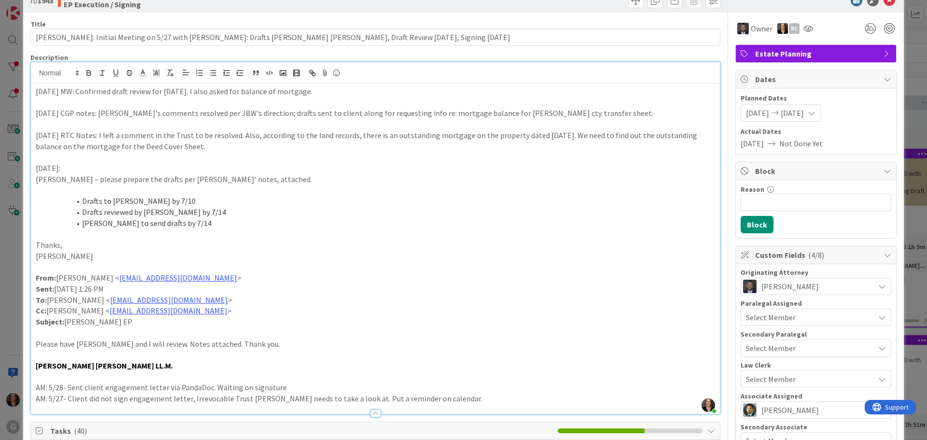
scroll to position [0, 0]
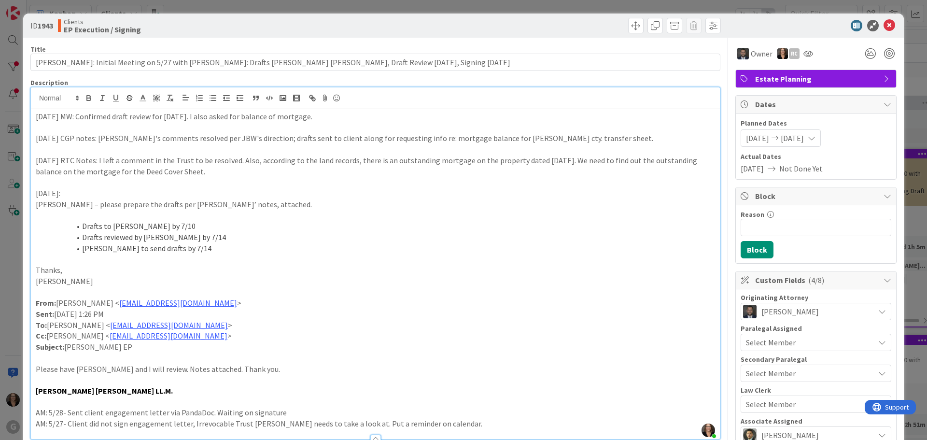
click at [34, 114] on div "8-18-25 MW: Confirmed draft review for Tuesday, 8-26-25. I also asked for balan…" at bounding box center [375, 274] width 689 height 330
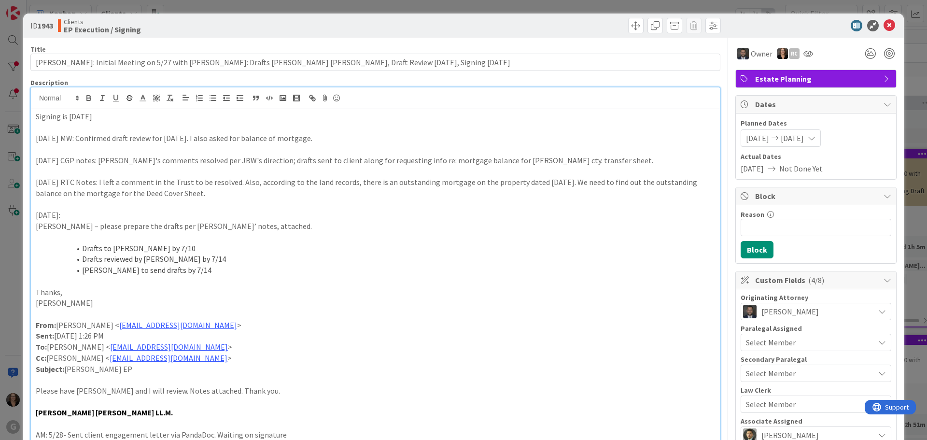
click at [32, 115] on div "Signing is 9-29-25 8-18-25 MW: Confirmed draft review for Tuesday, 8-26-25. I a…" at bounding box center [375, 284] width 689 height 351
click at [884, 22] on icon at bounding box center [890, 26] width 12 height 12
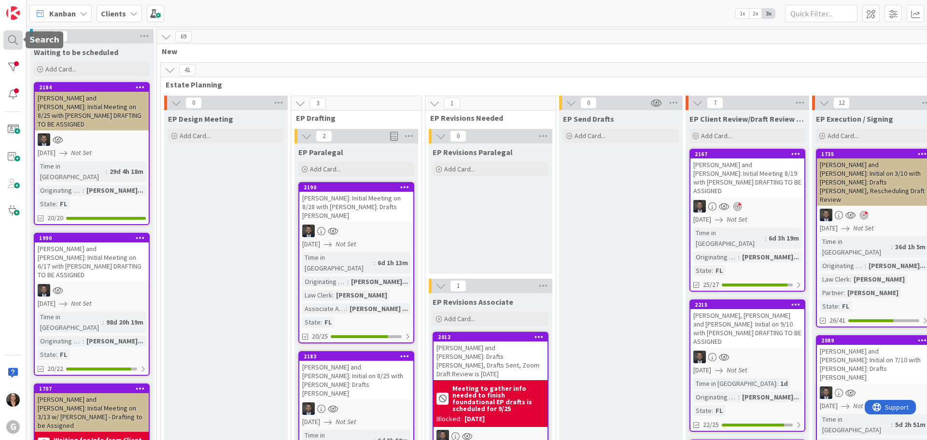
click at [10, 39] on div at bounding box center [12, 39] width 19 height 19
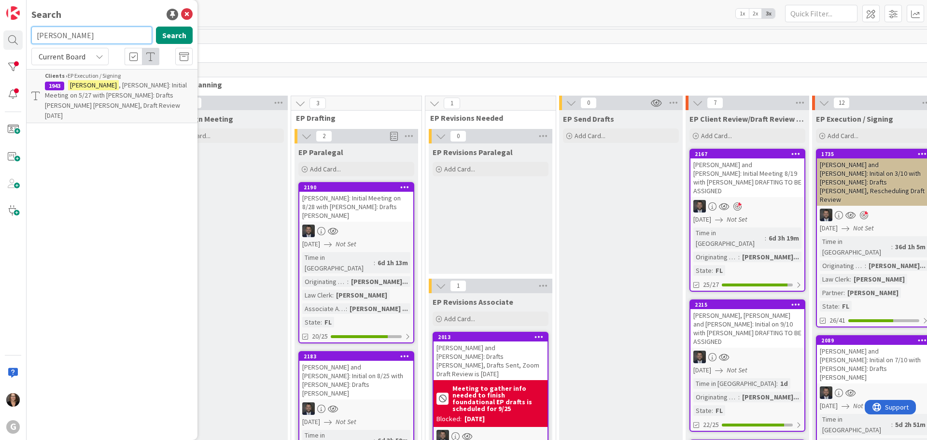
click at [72, 37] on input "colaneri" at bounding box center [91, 35] width 121 height 17
type input "c"
type input "Faxon"
click at [113, 83] on span ", Brad and Dory: Drafts Jonas Bobby (Deeds Bobby Chris): Ready for Mail-Away Si…" at bounding box center [117, 100] width 145 height 39
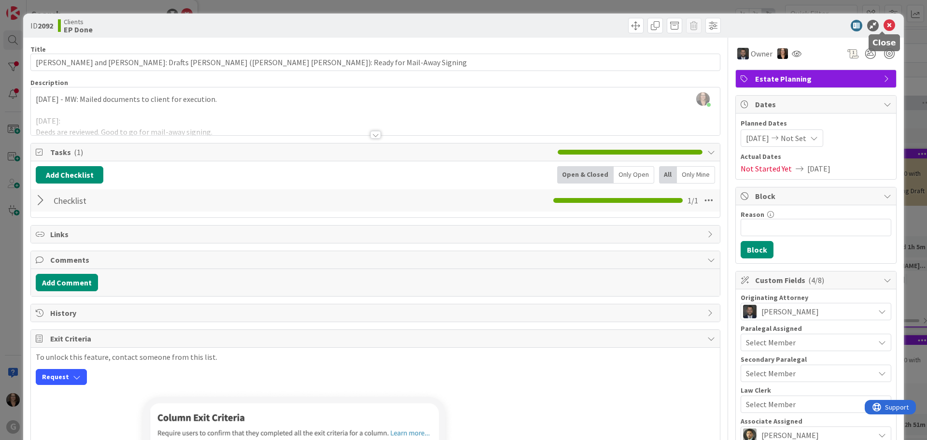
click at [884, 26] on icon at bounding box center [890, 26] width 12 height 12
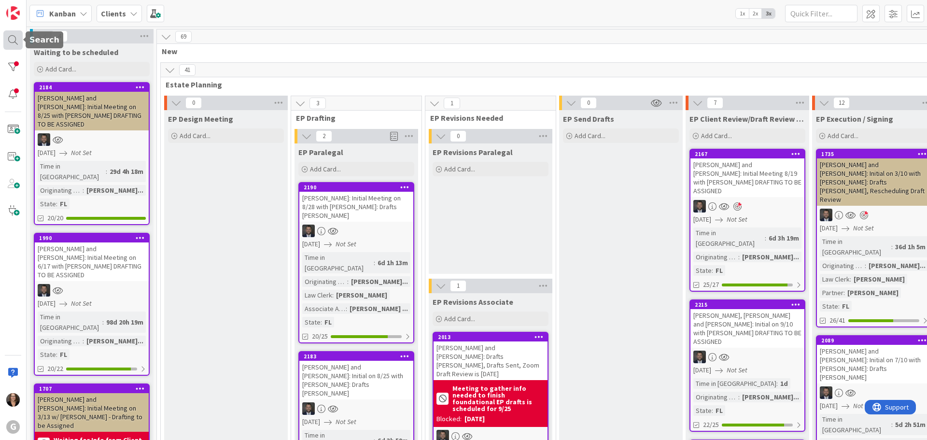
click at [14, 40] on div at bounding box center [12, 39] width 19 height 19
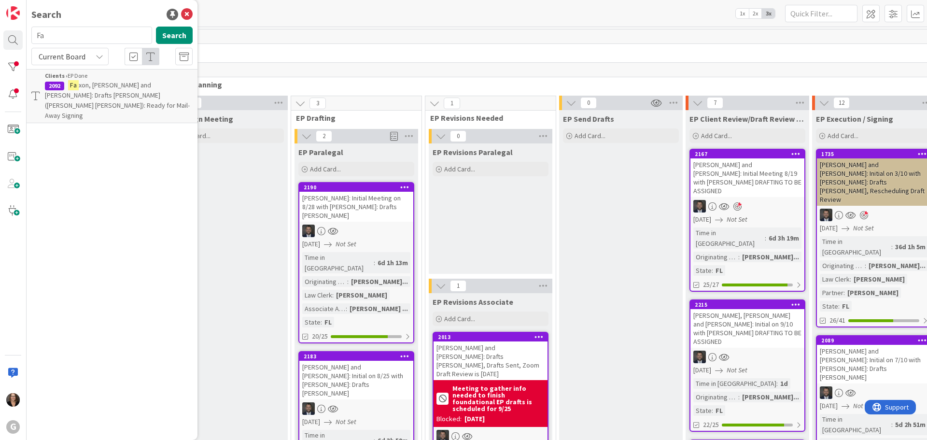
type input "F"
type input "Crump"
click at [91, 88] on span ", Richard and Judith: Initial on 4/14 w/ Jonas CPT PLANNING Drafts Paul Bobby, …" at bounding box center [119, 100] width 148 height 39
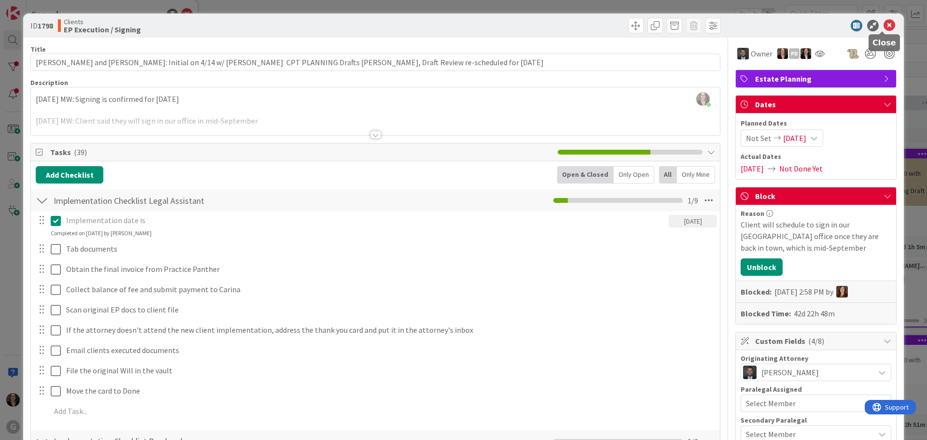
click at [884, 25] on icon at bounding box center [890, 26] width 12 height 12
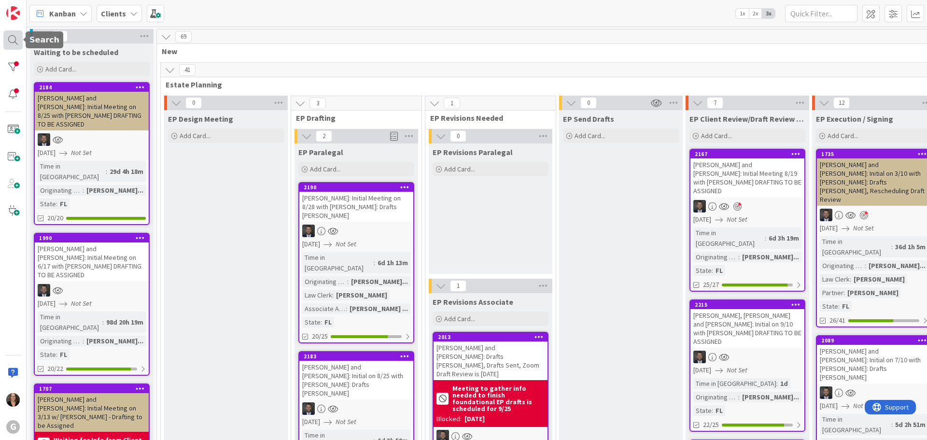
click at [10, 39] on div at bounding box center [12, 39] width 19 height 19
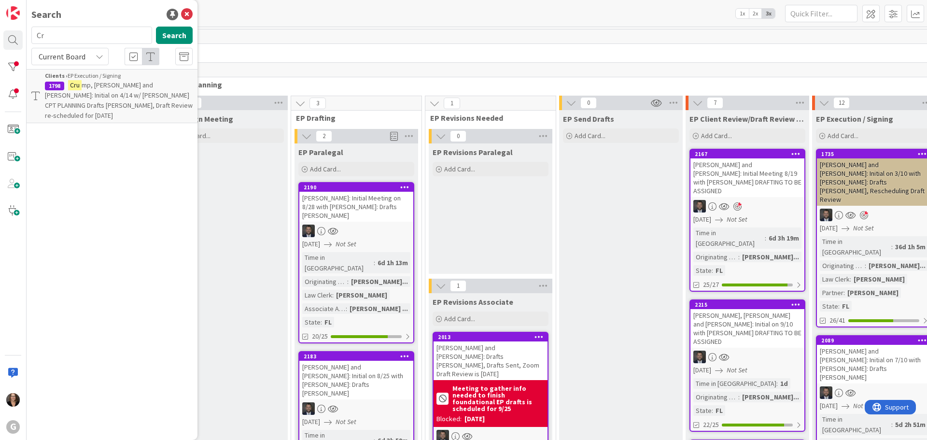
type input "C"
type input "Feldman"
click at [179, 35] on button "Search" at bounding box center [174, 35] width 37 height 17
click at [110, 86] on span ", Stephen and Catherine Thompson: Initial Meeting 8/19 with Jonas DRAFTING TO B…" at bounding box center [113, 95] width 136 height 29
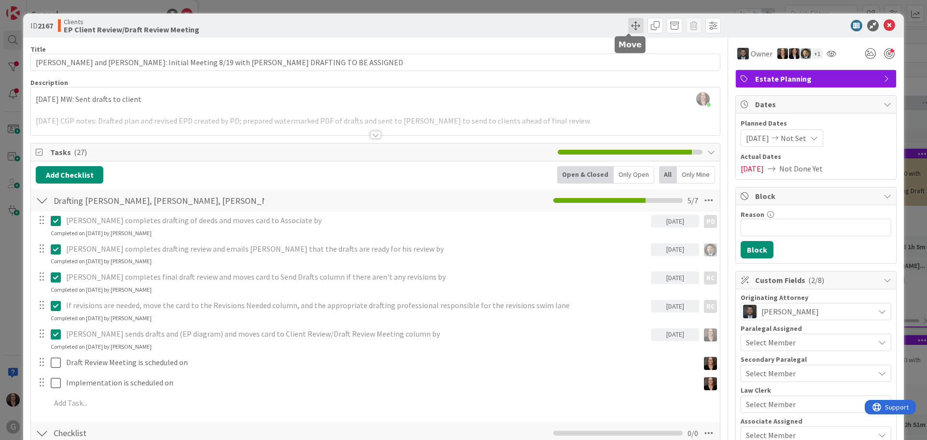
click at [630, 26] on span at bounding box center [635, 25] width 15 height 15
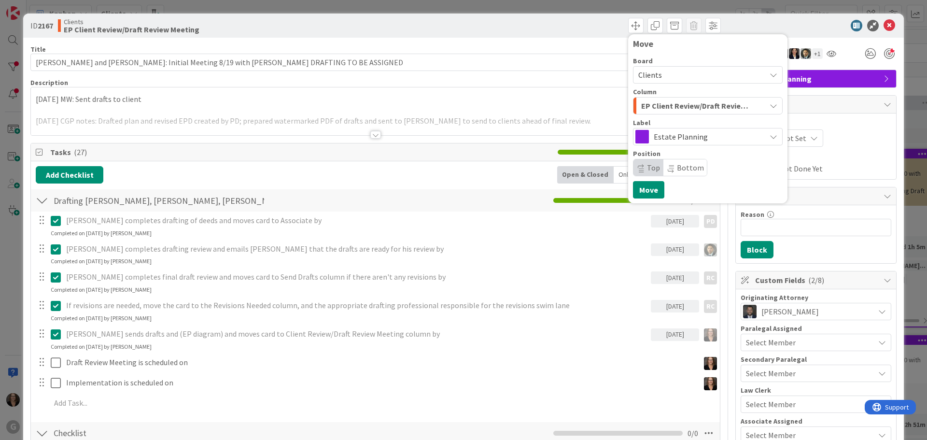
click at [316, 176] on div "Add Checklist Open & Closed Only Open All Only Mine" at bounding box center [375, 174] width 679 height 17
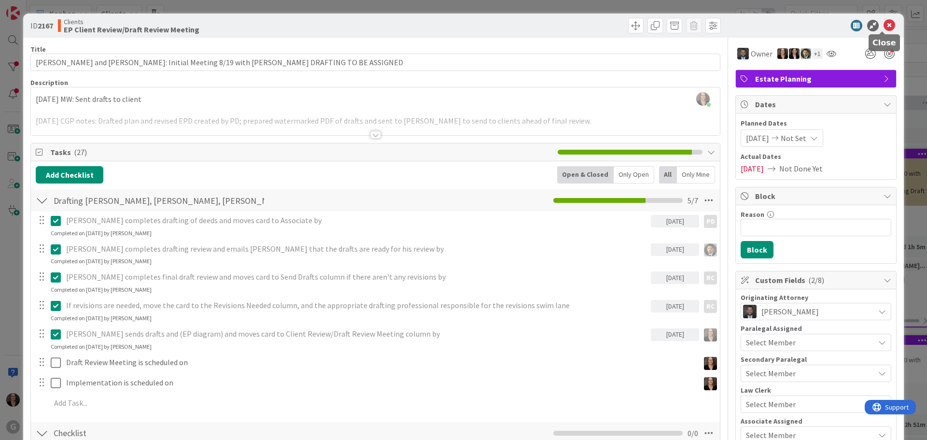
click at [884, 24] on icon at bounding box center [890, 26] width 12 height 12
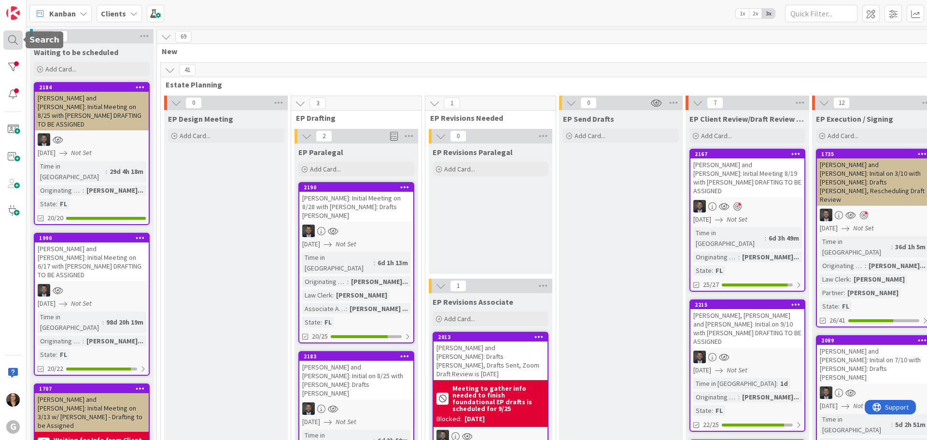
click at [13, 38] on div at bounding box center [12, 39] width 19 height 19
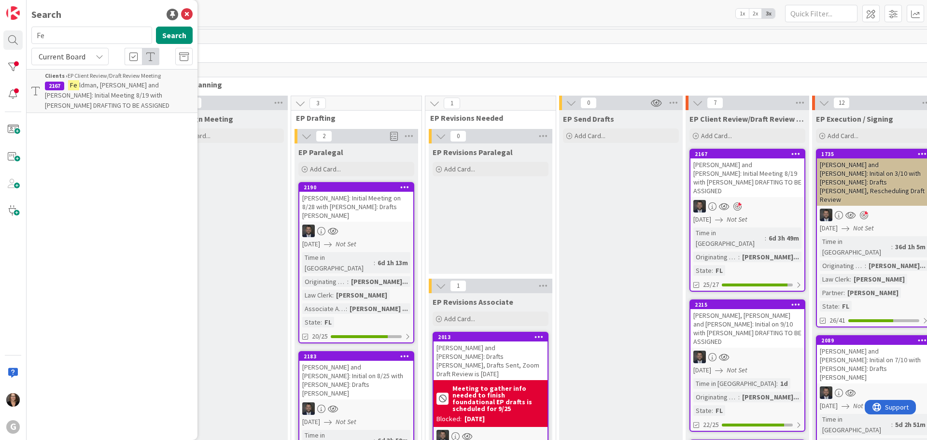
type input "F"
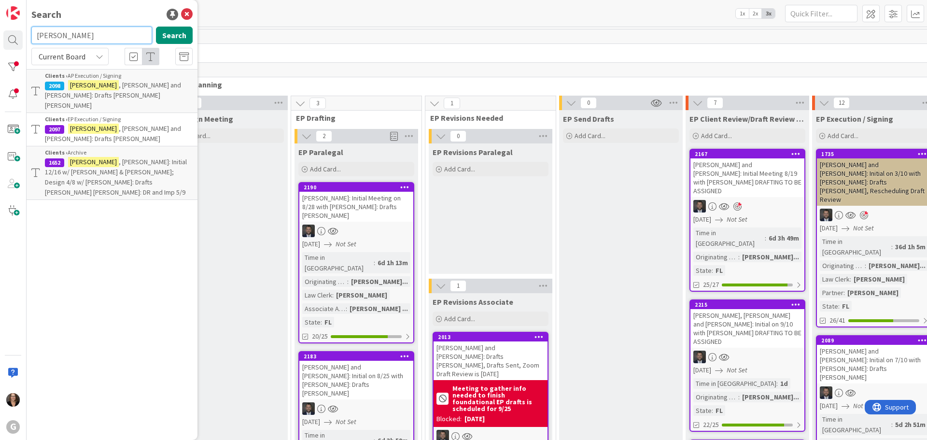
click at [64, 34] on input "Maher" at bounding box center [91, 35] width 121 height 17
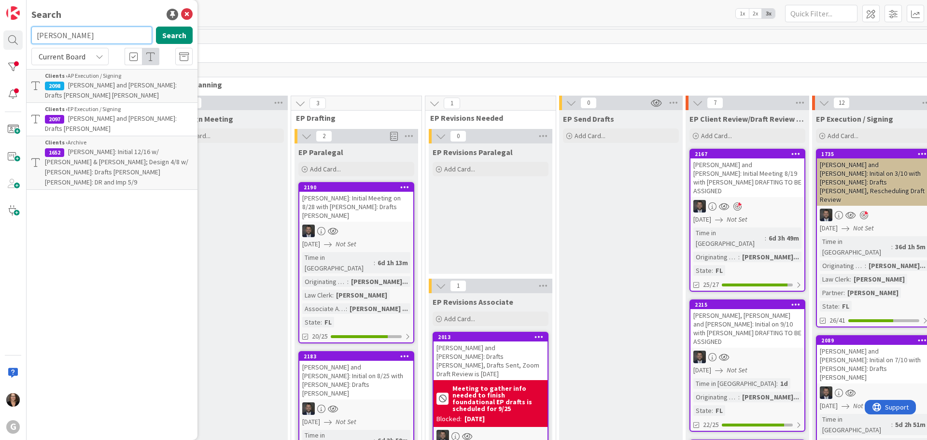
type input "Mallitz"
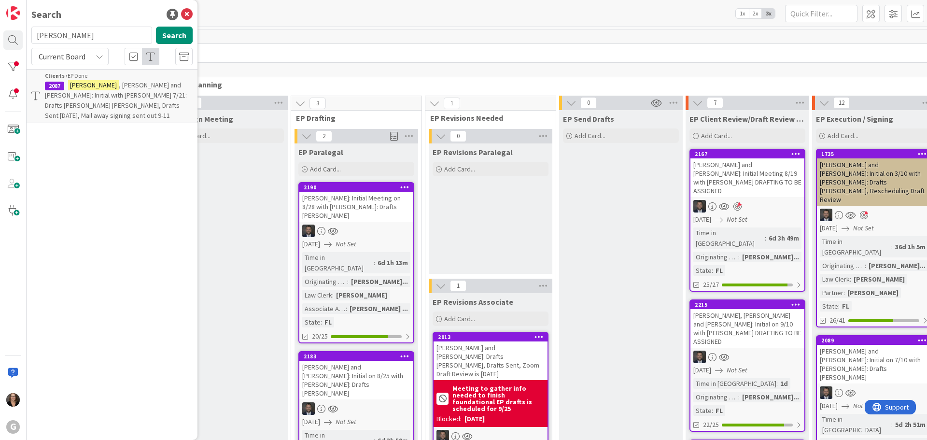
click at [114, 98] on span ", Craig and Michelle: Initial with Jonas 7/21: Drafts Chris Bobby, Drafts Sent …" at bounding box center [116, 100] width 142 height 39
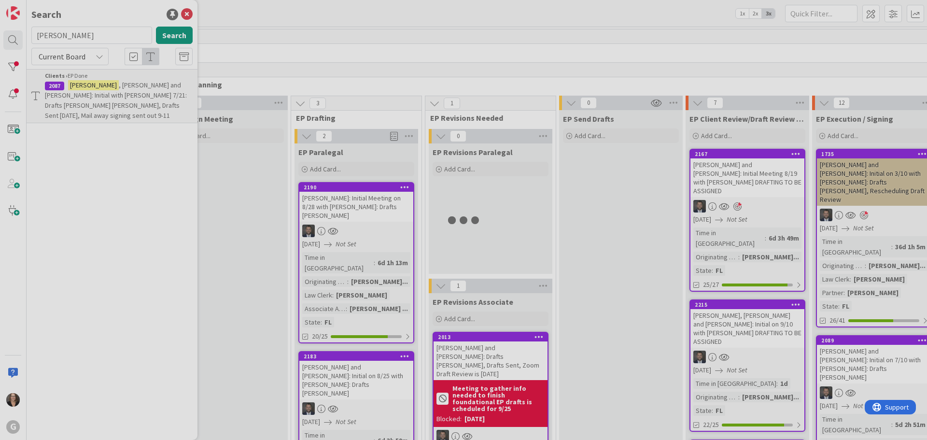
click at [114, 98] on div at bounding box center [463, 220] width 927 height 440
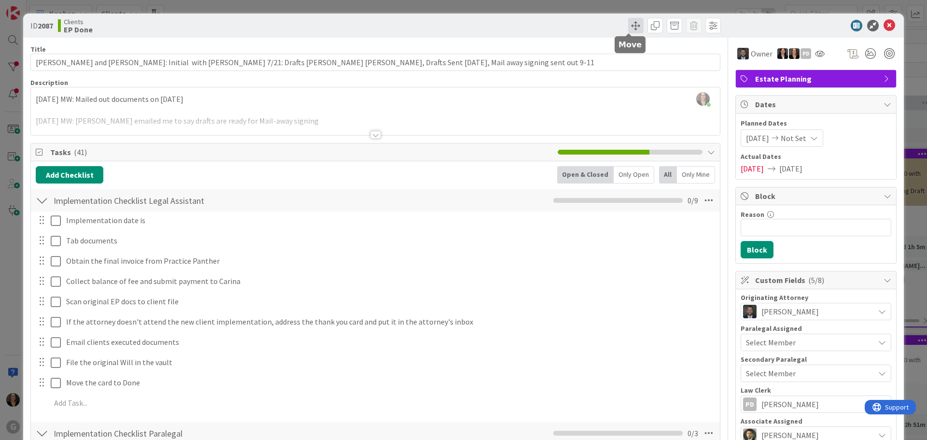
click at [629, 27] on span at bounding box center [635, 25] width 15 height 15
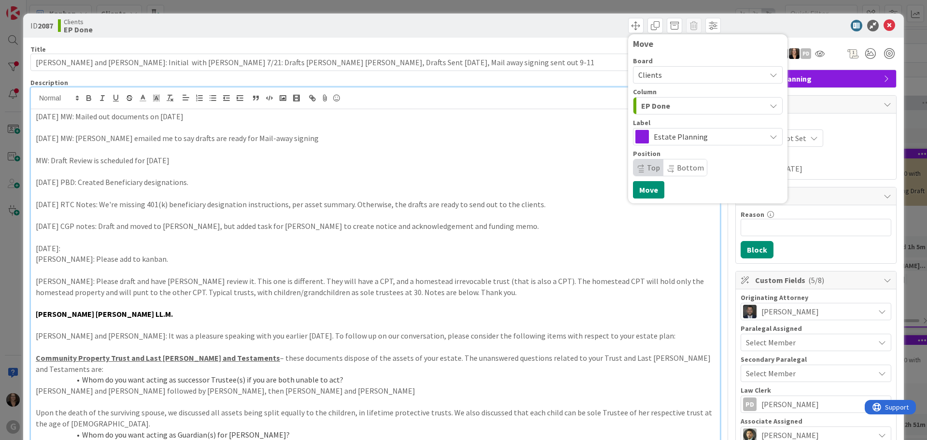
click at [566, 109] on div "Michelle Wilson just joined 9-11-25 MW: Mailed out documents on 9-11-25 9-5-25 …" at bounding box center [375, 378] width 689 height 582
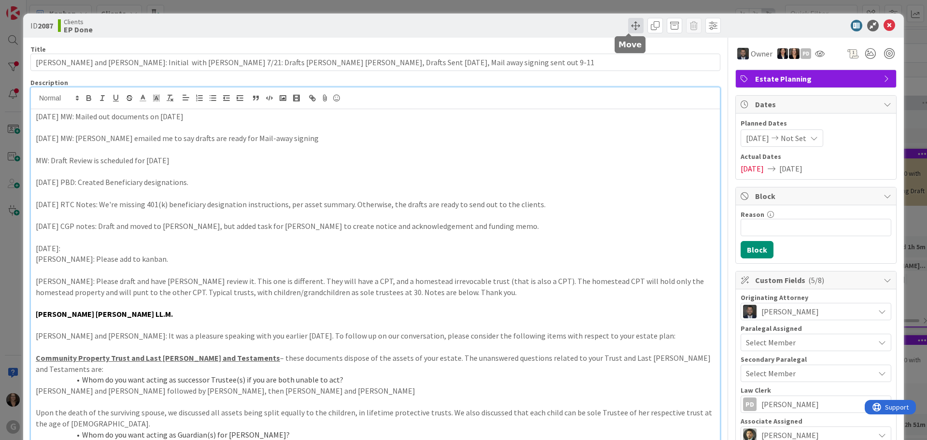
click at [632, 23] on span at bounding box center [635, 25] width 15 height 15
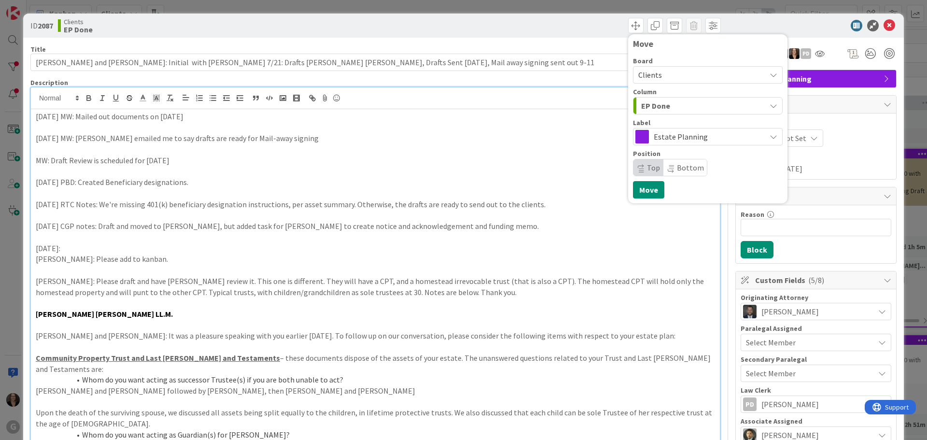
click at [675, 108] on div "EP Done" at bounding box center [702, 105] width 127 height 15
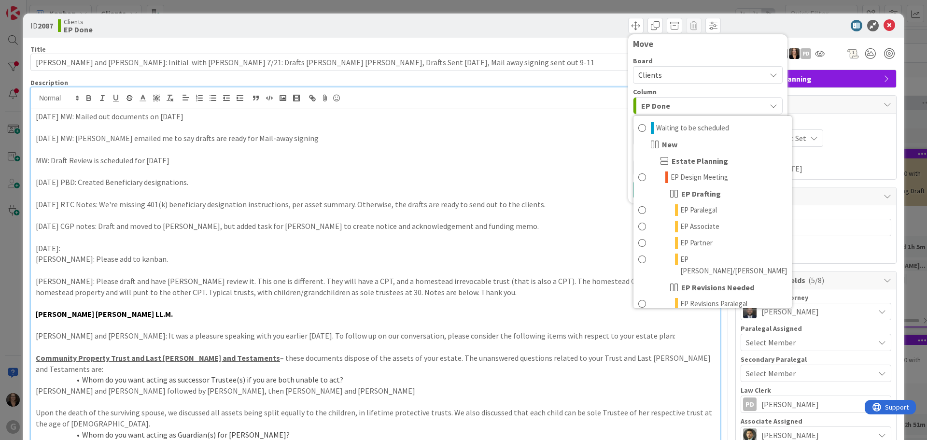
click at [572, 141] on p "9-5-25 MW: Paul emailed me to say drafts are ready for Mail-away signing" at bounding box center [375, 138] width 679 height 11
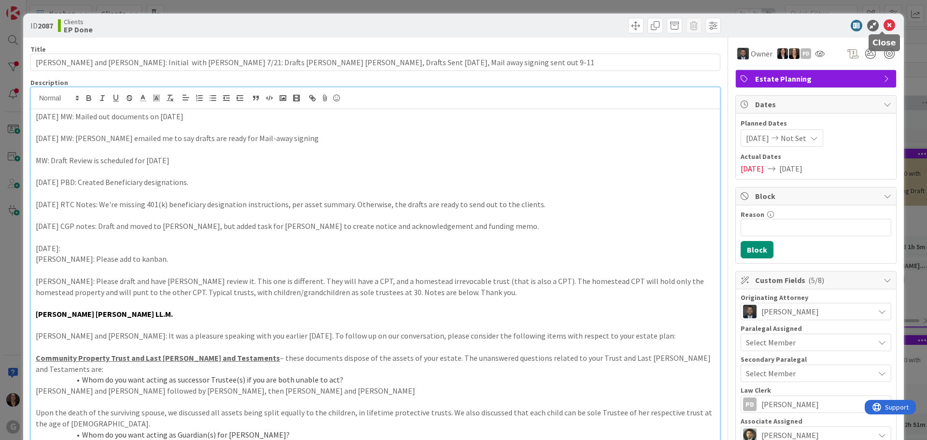
click at [884, 25] on icon at bounding box center [890, 26] width 12 height 12
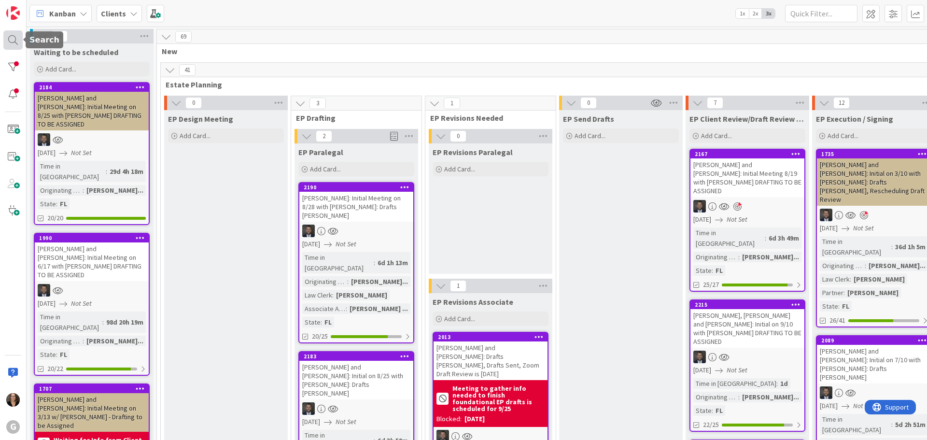
click at [11, 38] on div at bounding box center [12, 39] width 19 height 19
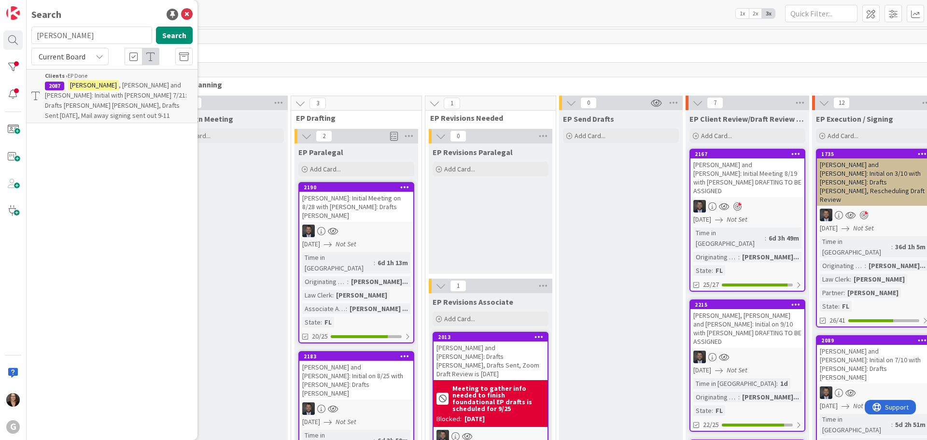
click at [97, 83] on span ", Craig and Michelle: Initial with Jonas 7/21: Drafts Chris Bobby, Drafts Sent …" at bounding box center [116, 100] width 142 height 39
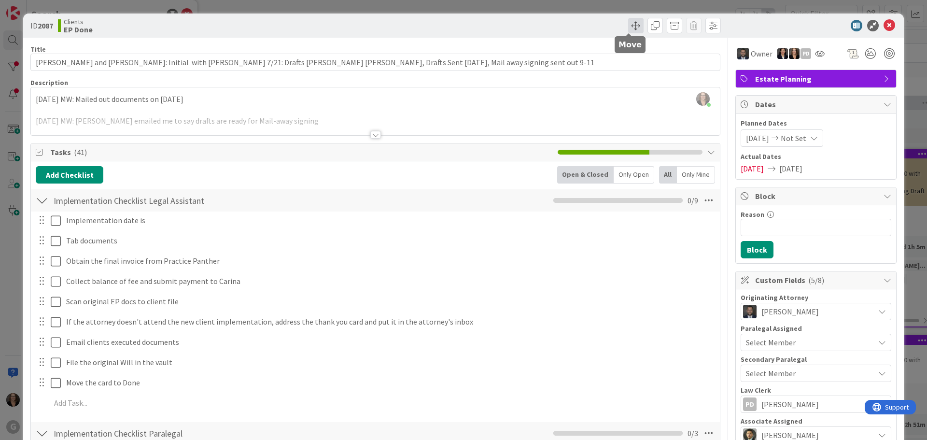
click at [631, 26] on span at bounding box center [635, 25] width 15 height 15
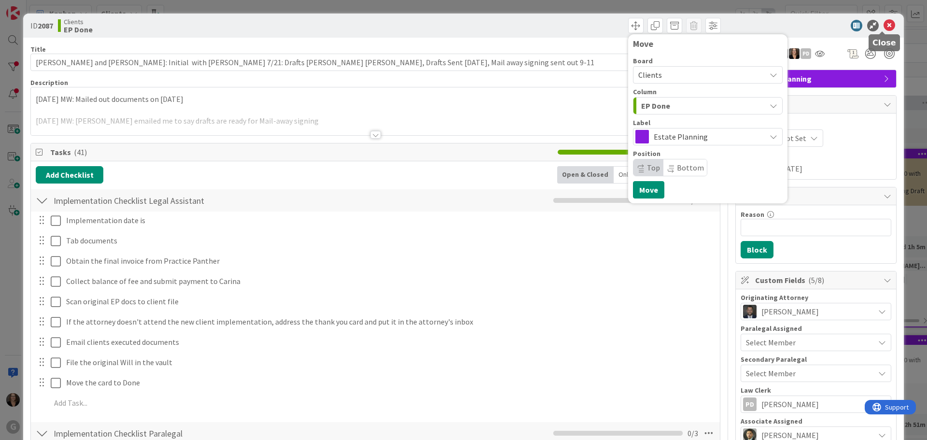
click at [884, 23] on icon at bounding box center [890, 26] width 12 height 12
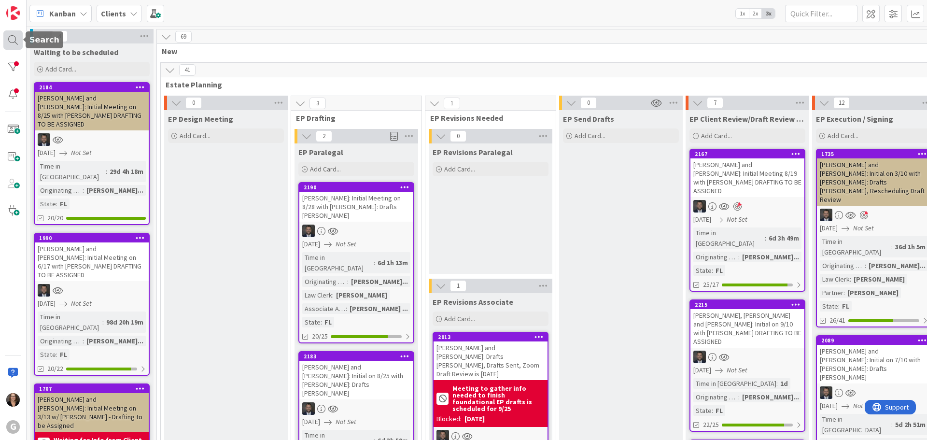
click at [14, 42] on div at bounding box center [12, 39] width 19 height 19
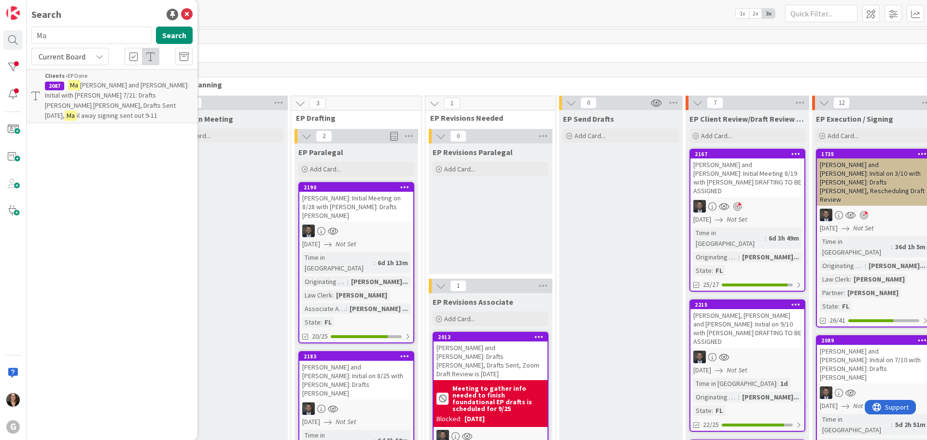
type input "M"
type input "Nano"
click at [145, 88] on span ", John and Joan Atkinson: Initial on 9/10 with Jonas DRAFTING TO BE ASSIGNED" at bounding box center [107, 95] width 125 height 29
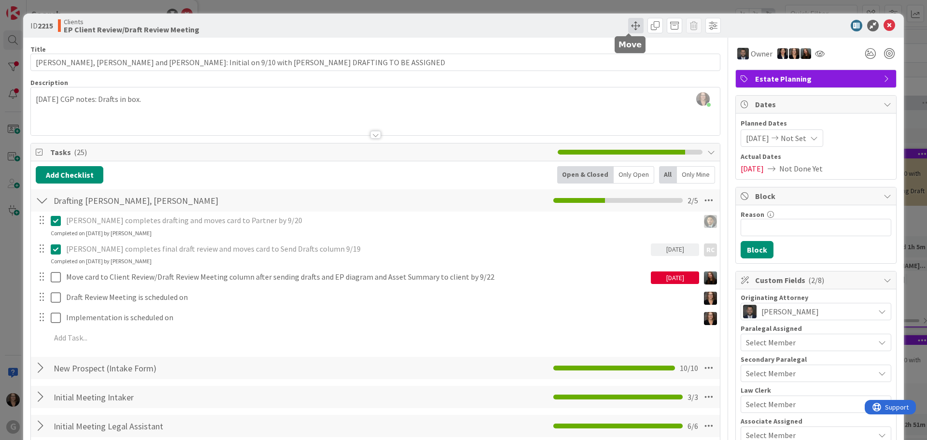
click at [628, 24] on span at bounding box center [635, 25] width 15 height 15
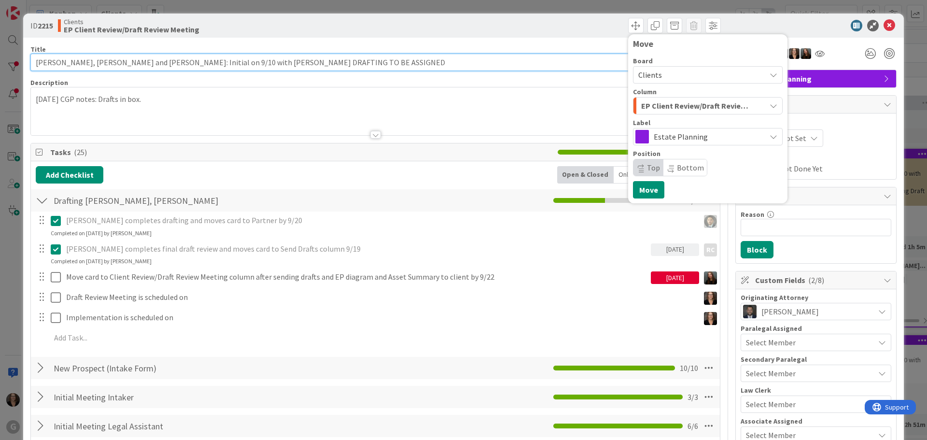
click at [456, 64] on input "Nano, John and Joan Atkinson: Initial on 9/10 with Jonas DRAFTING TO BE ASSIGNED" at bounding box center [375, 62] width 690 height 17
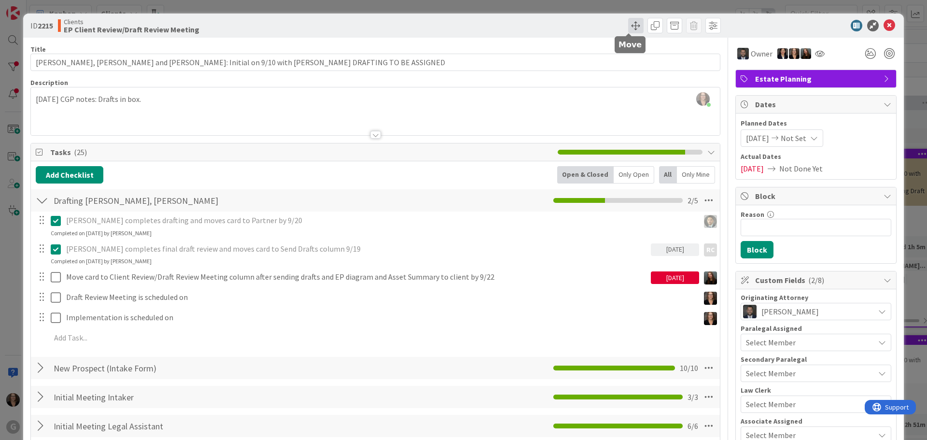
click at [630, 26] on span at bounding box center [635, 25] width 15 height 15
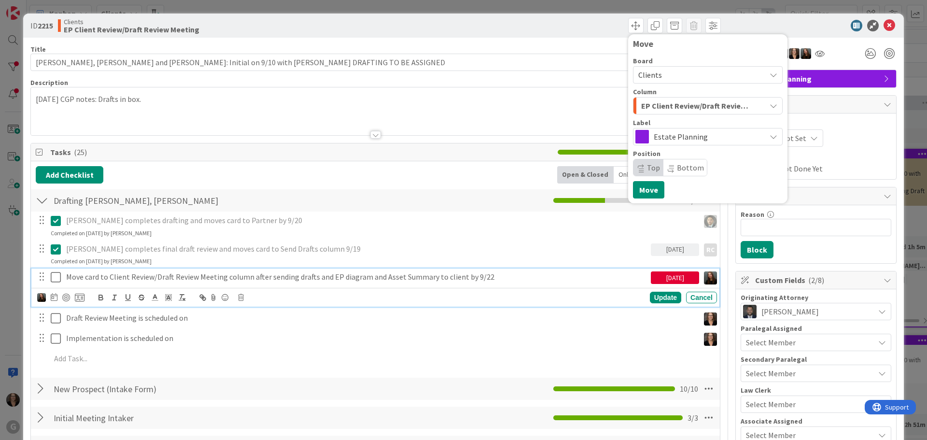
click at [56, 275] on icon at bounding box center [56, 277] width 10 height 12
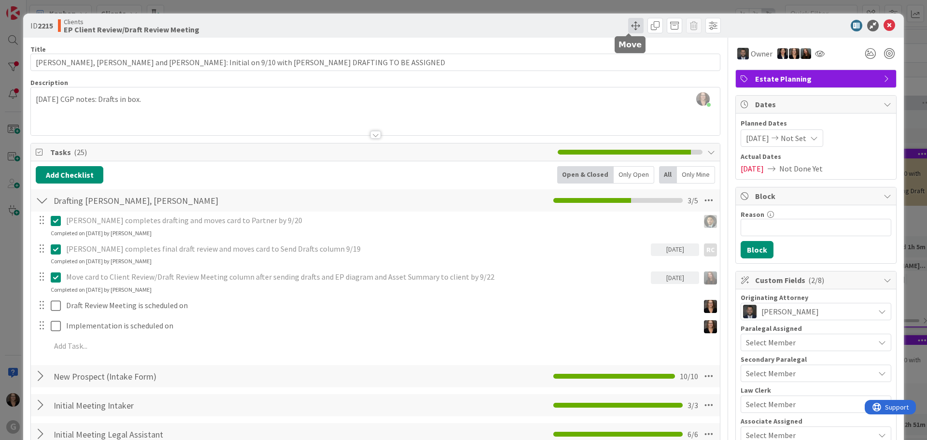
click at [631, 28] on span at bounding box center [635, 25] width 15 height 15
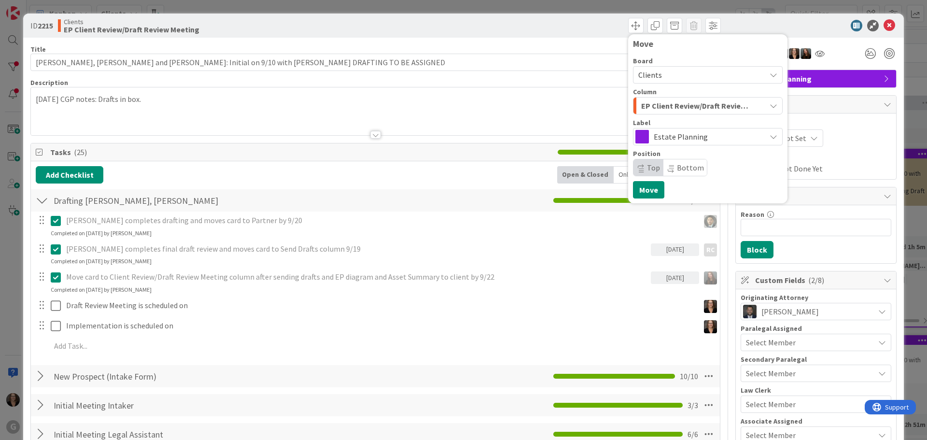
click at [497, 119] on div at bounding box center [375, 123] width 689 height 25
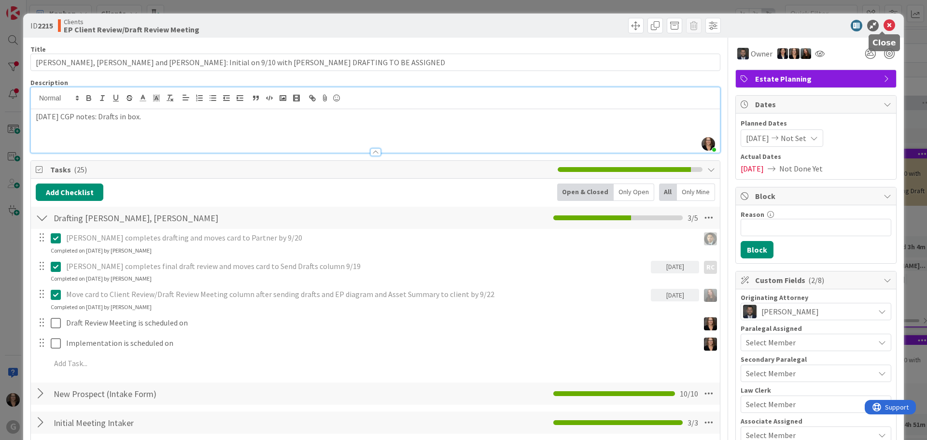
click at [884, 25] on icon at bounding box center [890, 26] width 12 height 12
